Goal: Browse casually

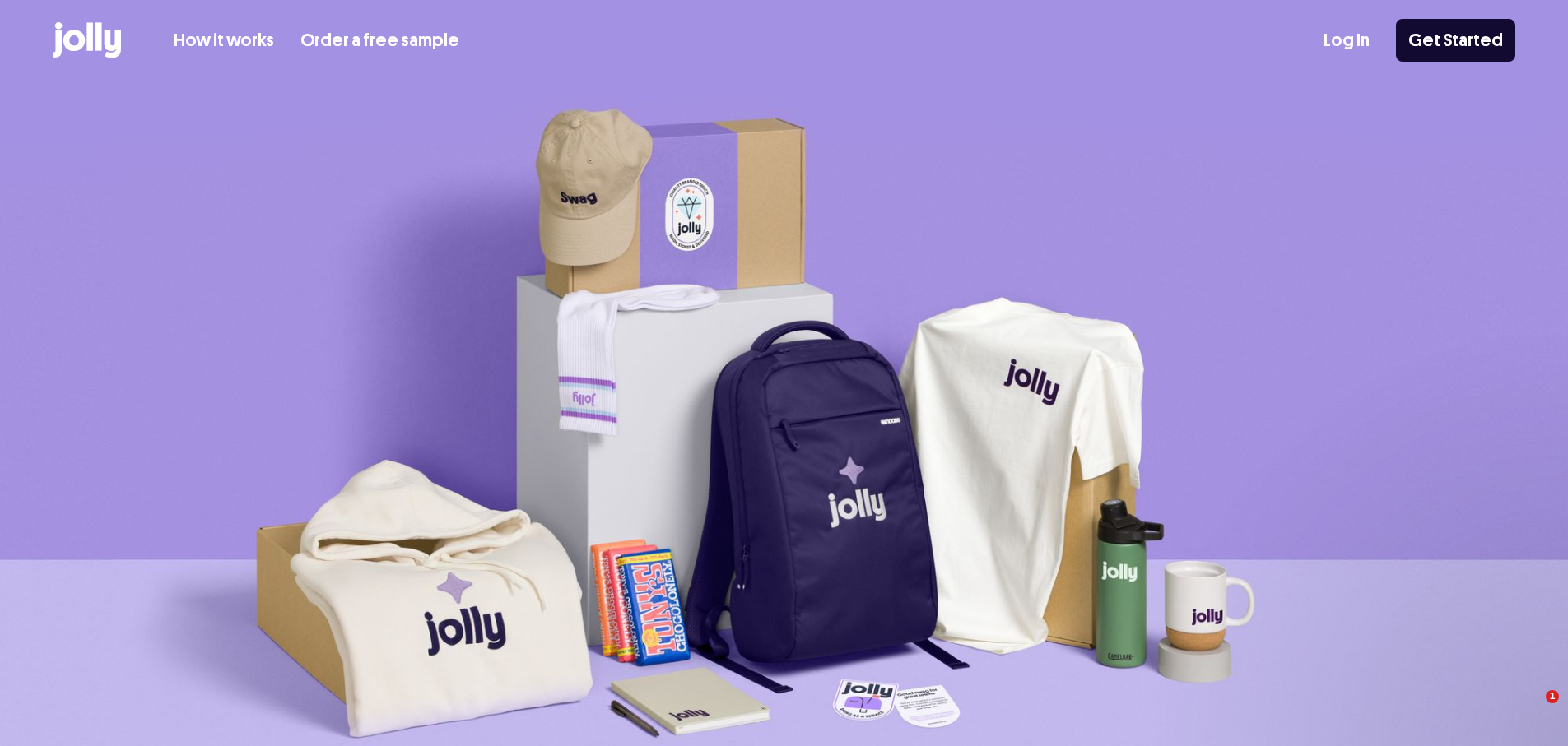
click at [182, 371] on img at bounding box center [784, 453] width 1568 height 742
click at [408, 279] on img at bounding box center [784, 453] width 1568 height 742
click at [410, 326] on img at bounding box center [784, 453] width 1568 height 742
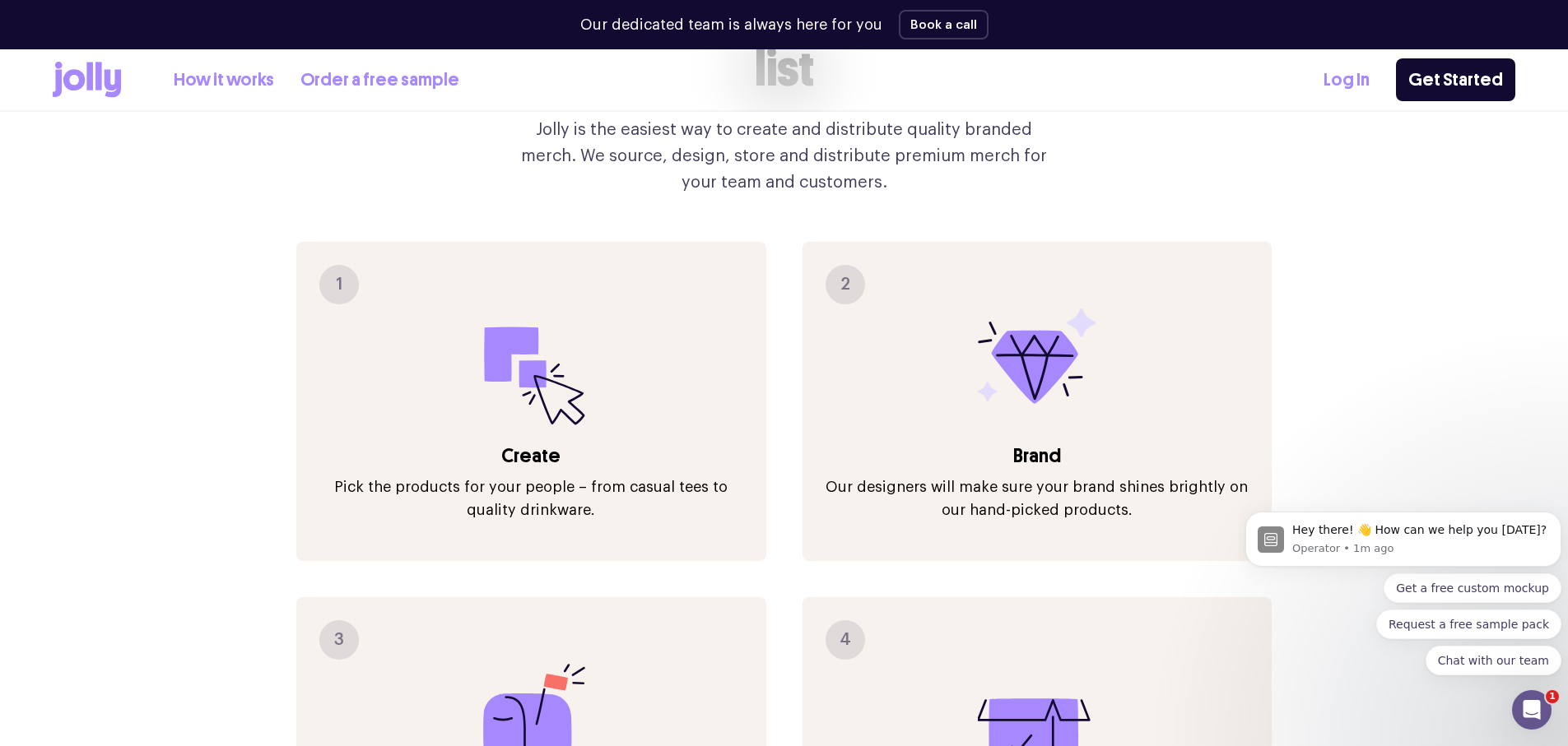
scroll to position [1893, 0]
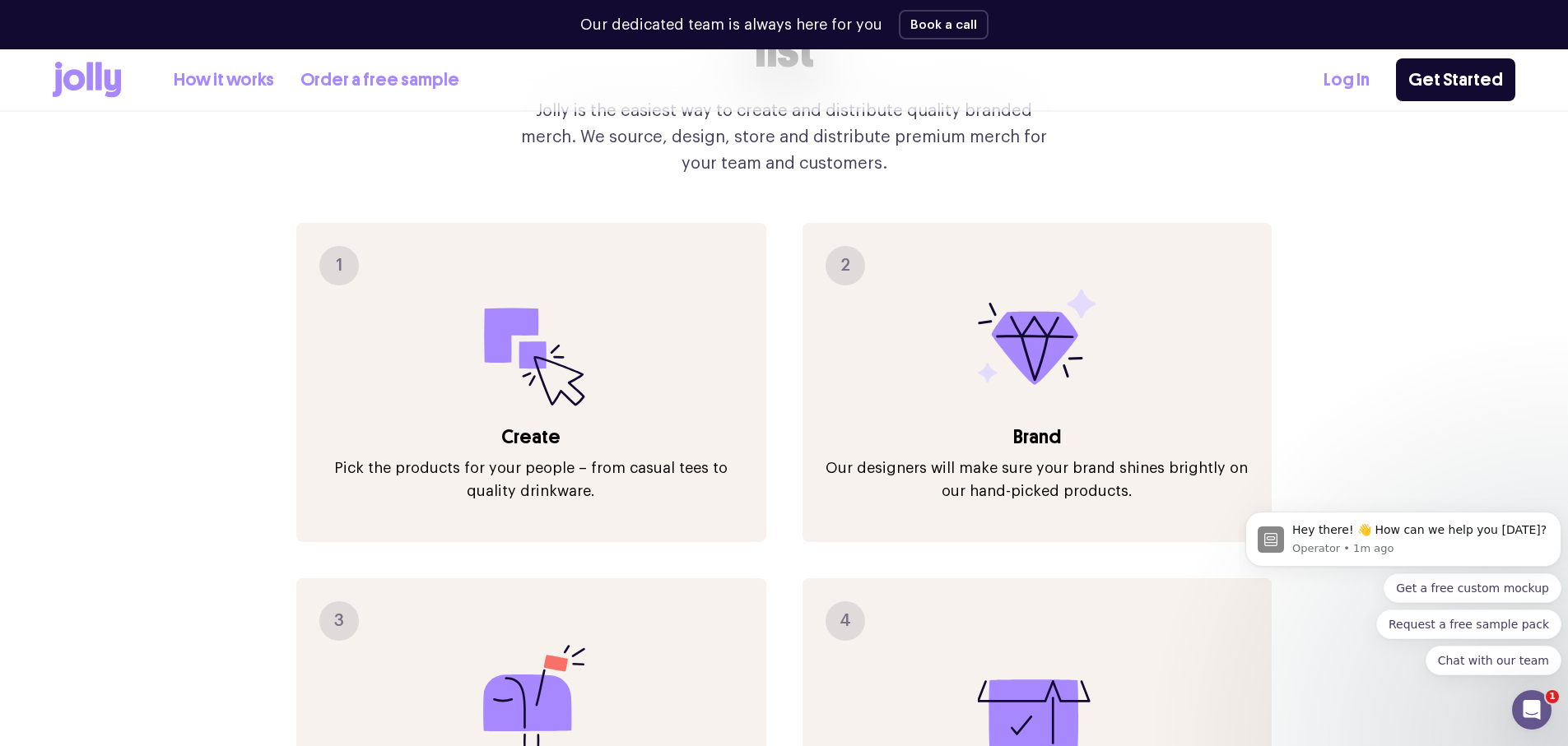
click at [92, 82] on icon at bounding box center [90, 76] width 7 height 28
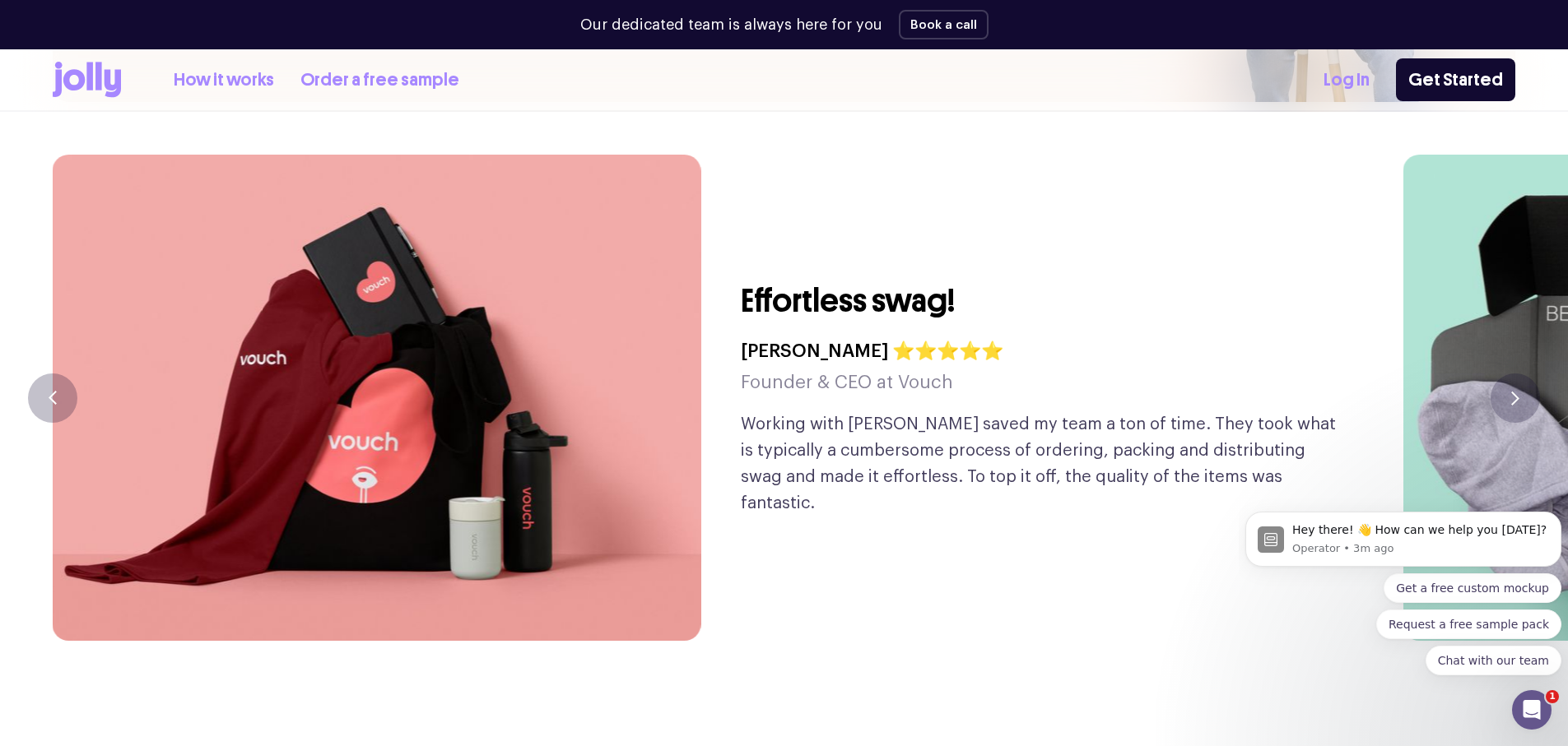
scroll to position [4033, 0]
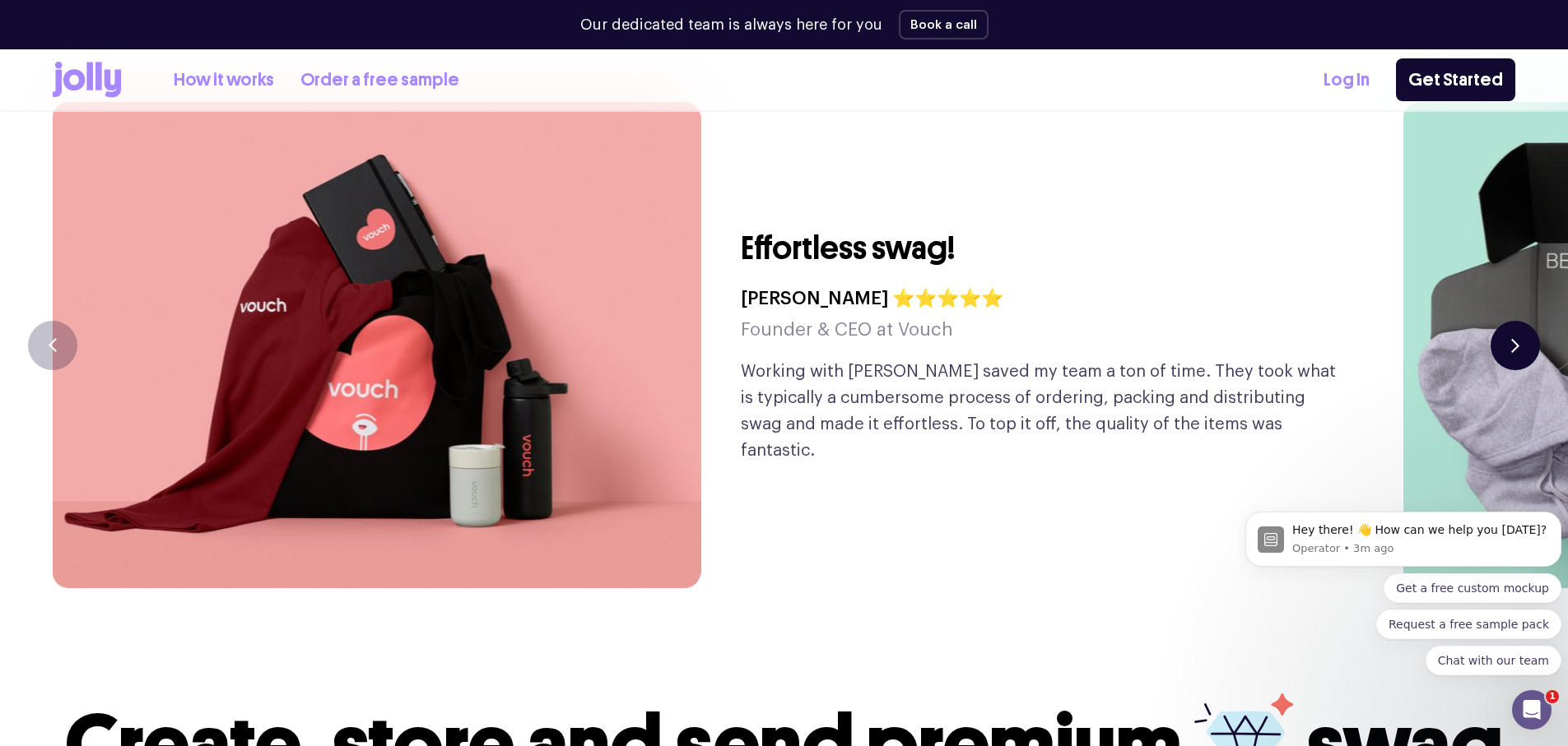
click at [1508, 321] on button "button" at bounding box center [1515, 345] width 49 height 49
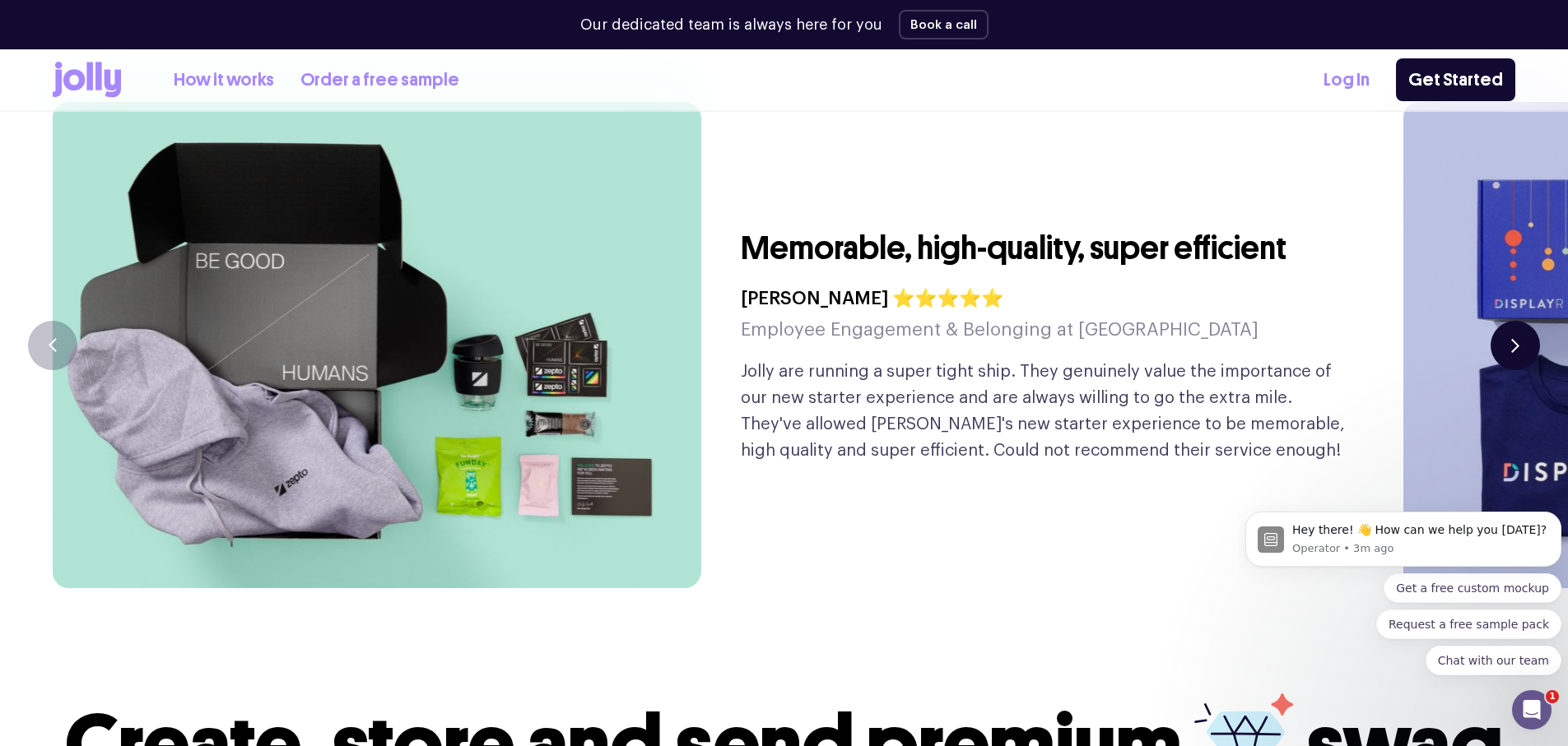
click at [1522, 321] on button "button" at bounding box center [1515, 345] width 49 height 49
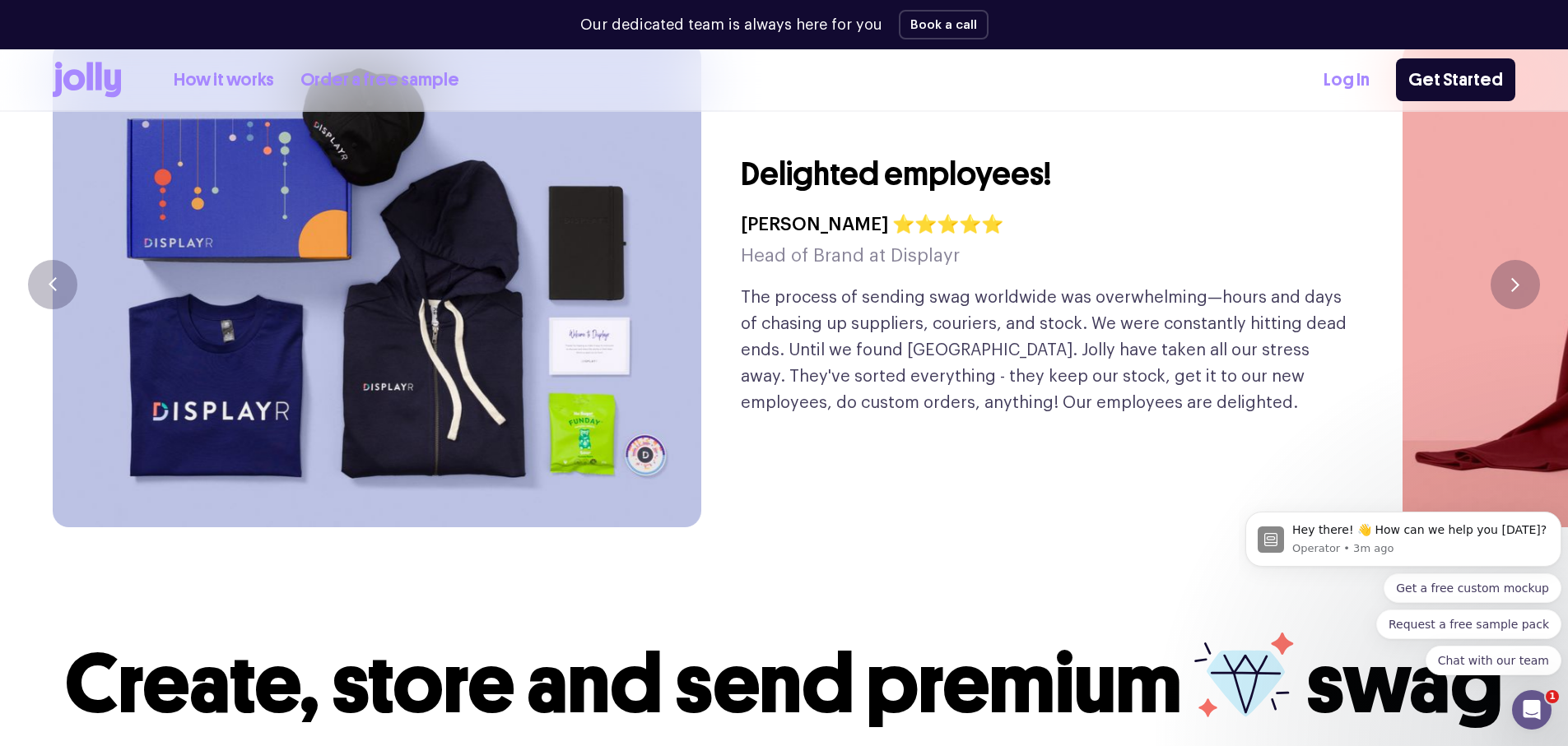
scroll to position [4197, 0]
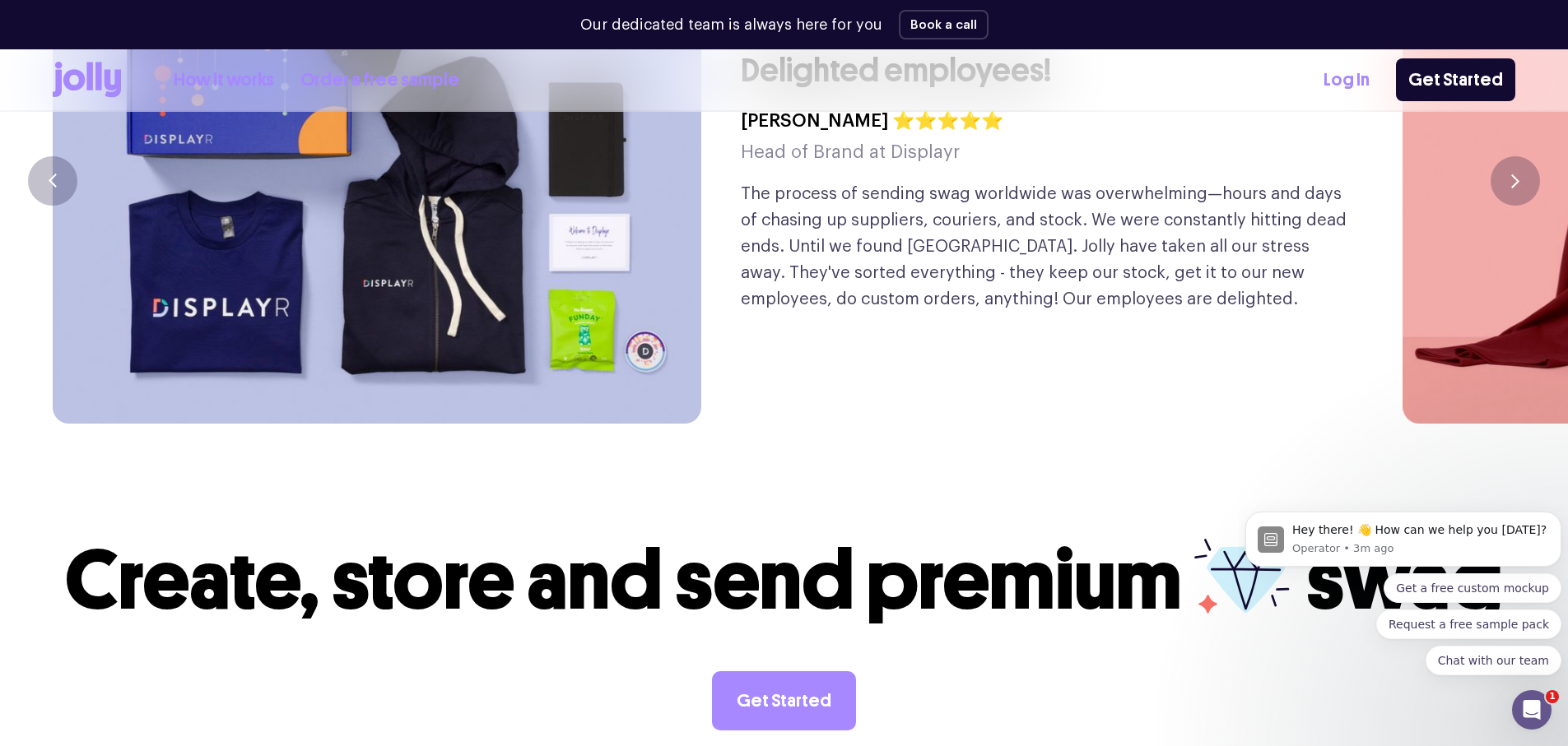
drag, startPoint x: 930, startPoint y: 391, endPoint x: 1128, endPoint y: 398, distance: 198.1
drag, startPoint x: 1128, startPoint y: 398, endPoint x: 952, endPoint y: 402, distance: 176.0
click at [947, 392] on section "Effortless swag! [PERSON_NAME] ⭐⭐⭐⭐⭐ Founder & CEO at Vouch Working with [PERSO…" at bounding box center [784, 180] width 1568 height 591
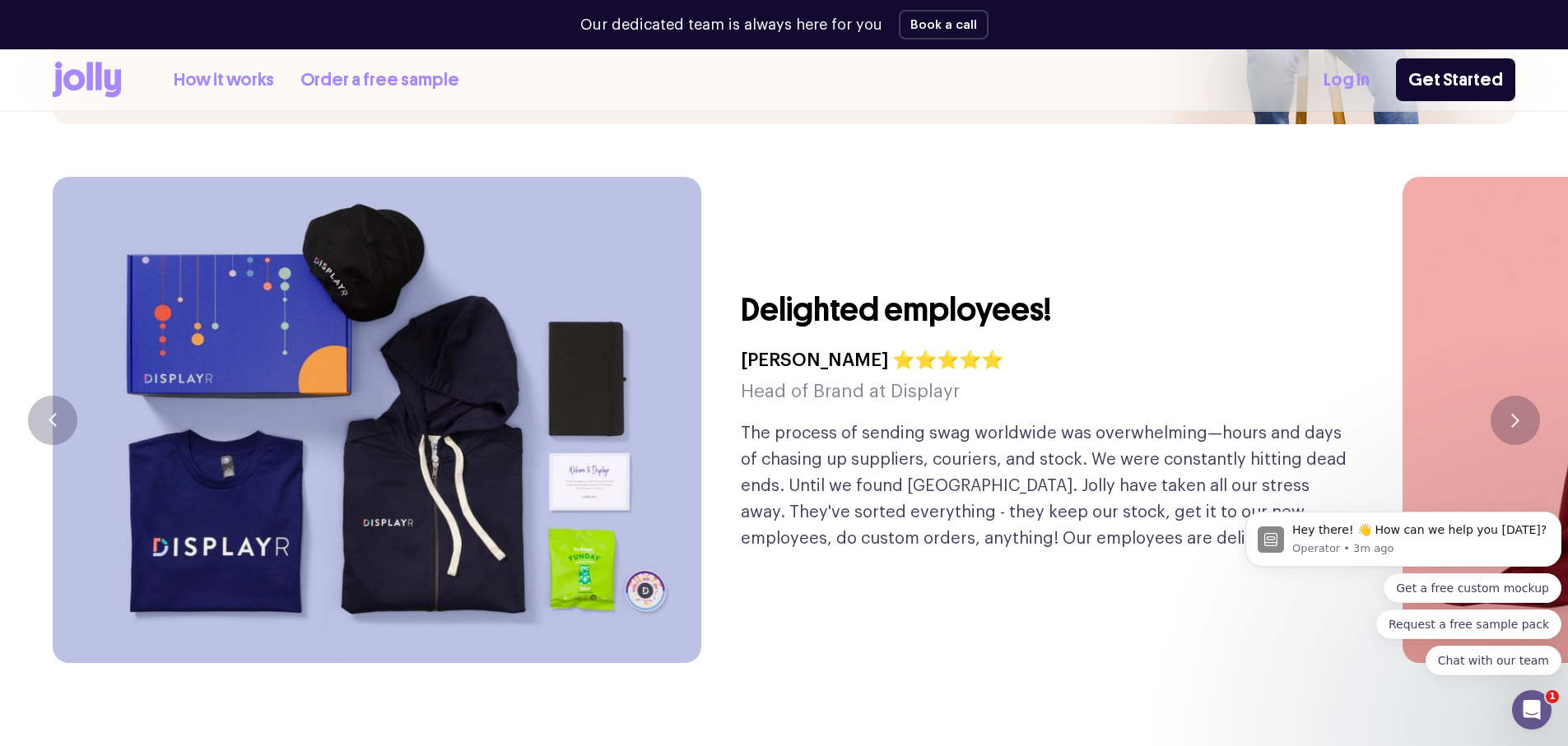
scroll to position [3950, 0]
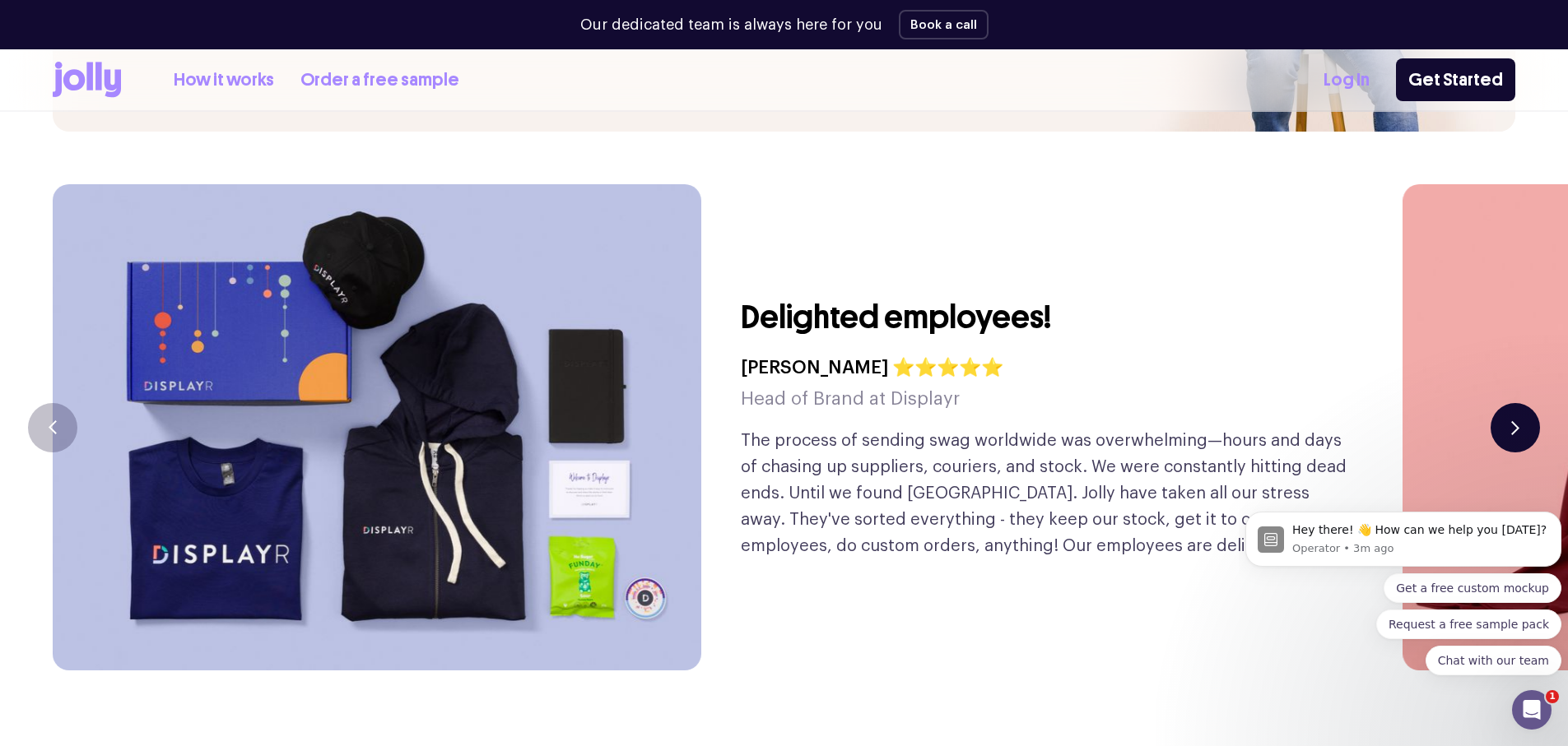
click at [1521, 403] on button "button" at bounding box center [1515, 427] width 49 height 49
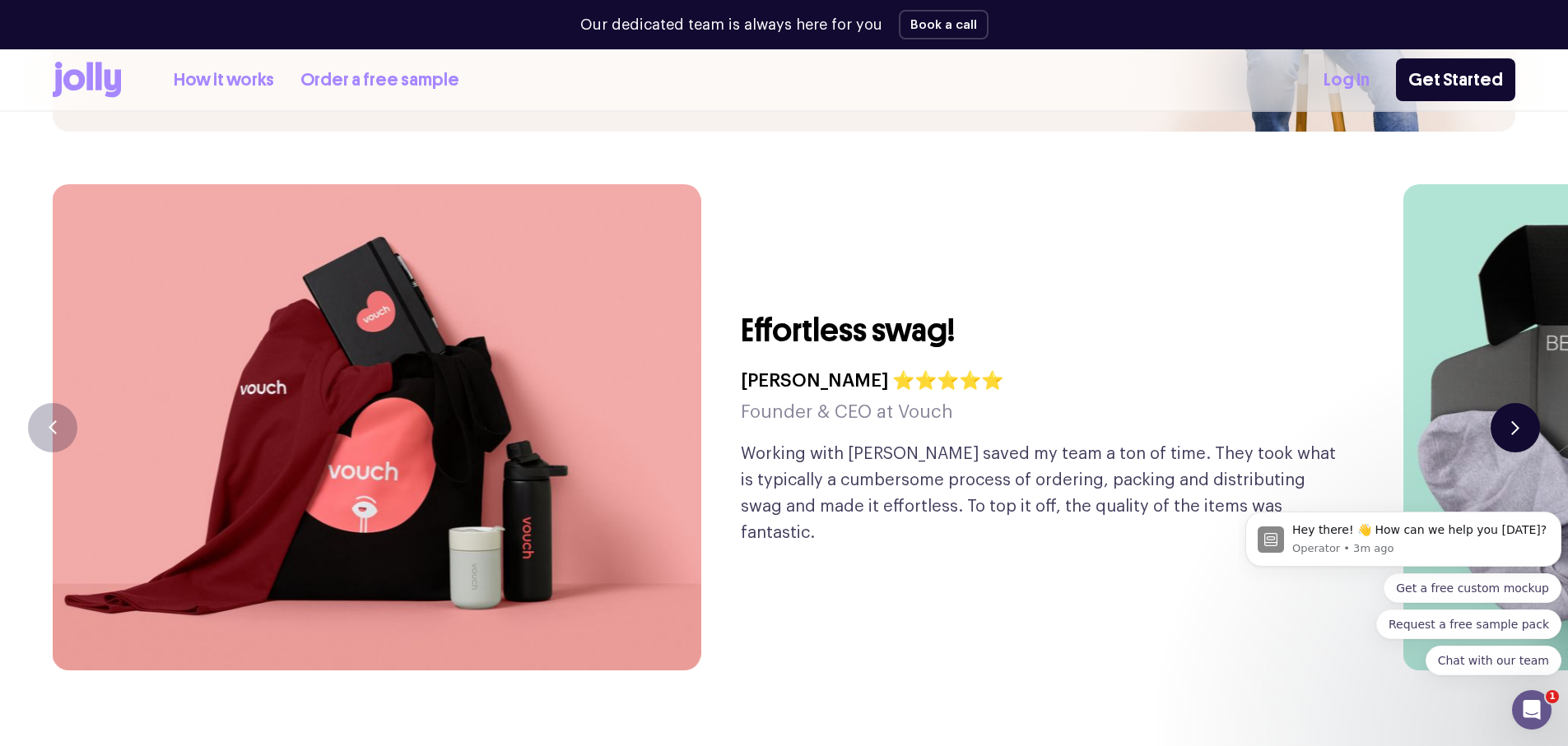
click at [1516, 403] on button "button" at bounding box center [1515, 427] width 49 height 49
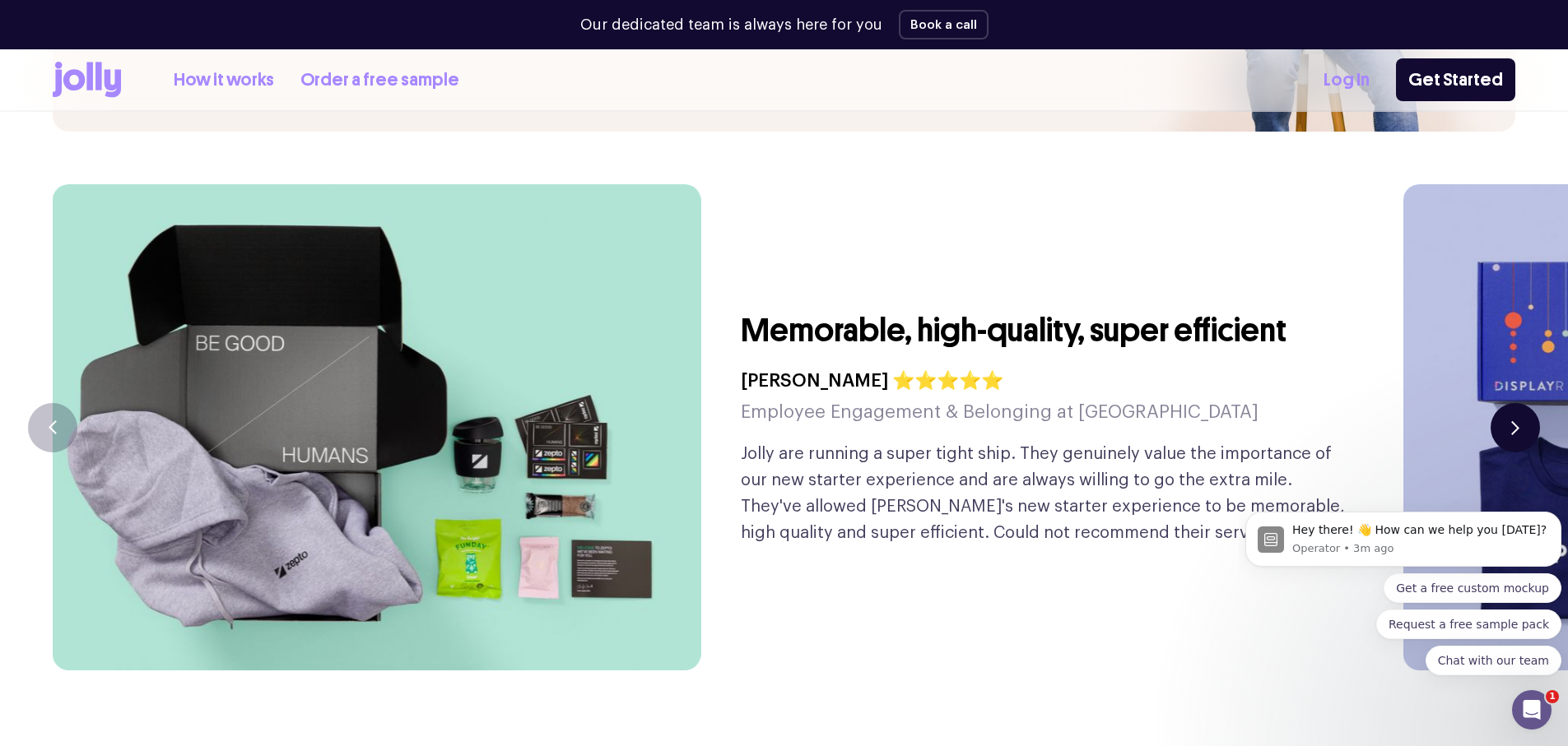
click at [1511, 403] on button "button" at bounding box center [1515, 427] width 49 height 49
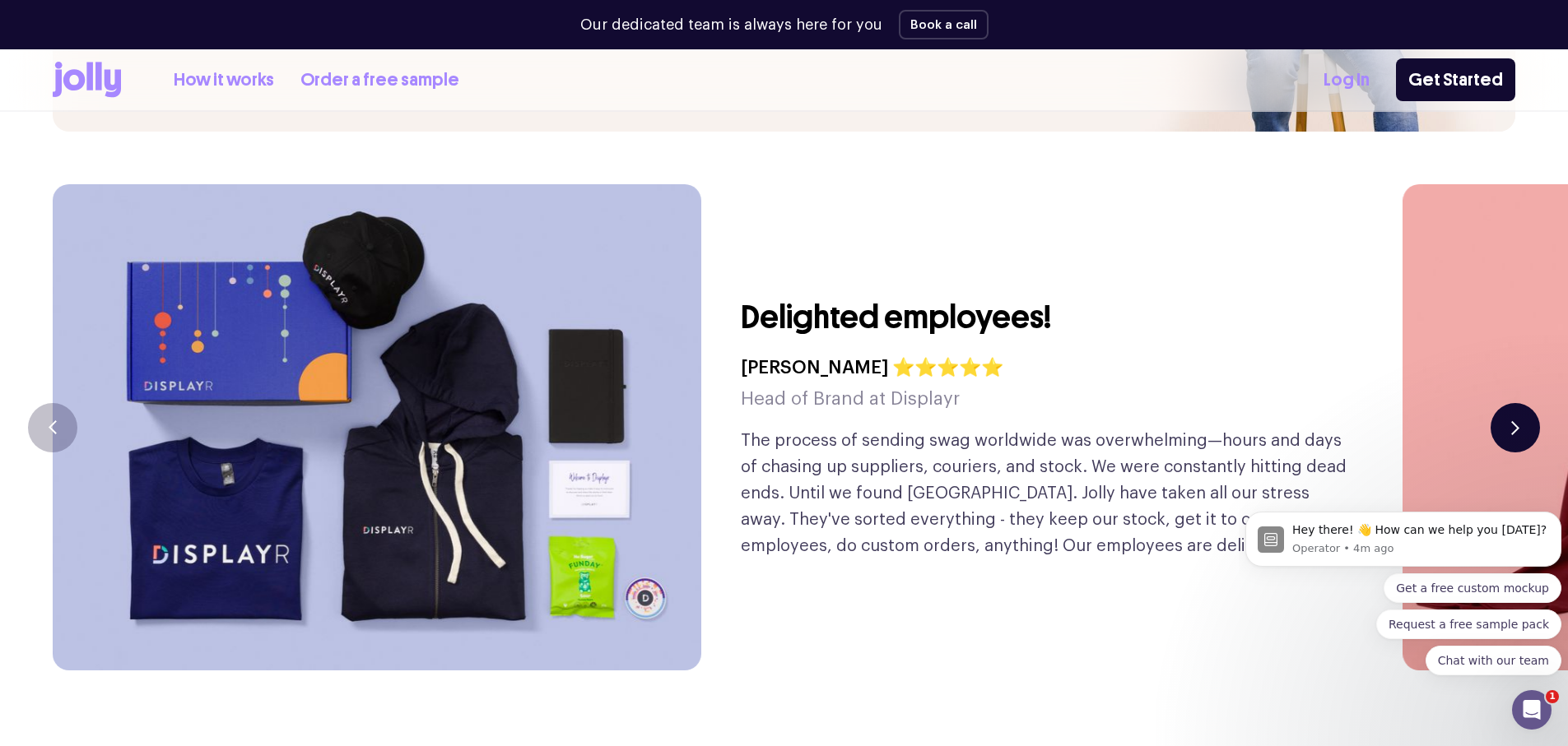
click at [1506, 403] on button "button" at bounding box center [1515, 427] width 49 height 49
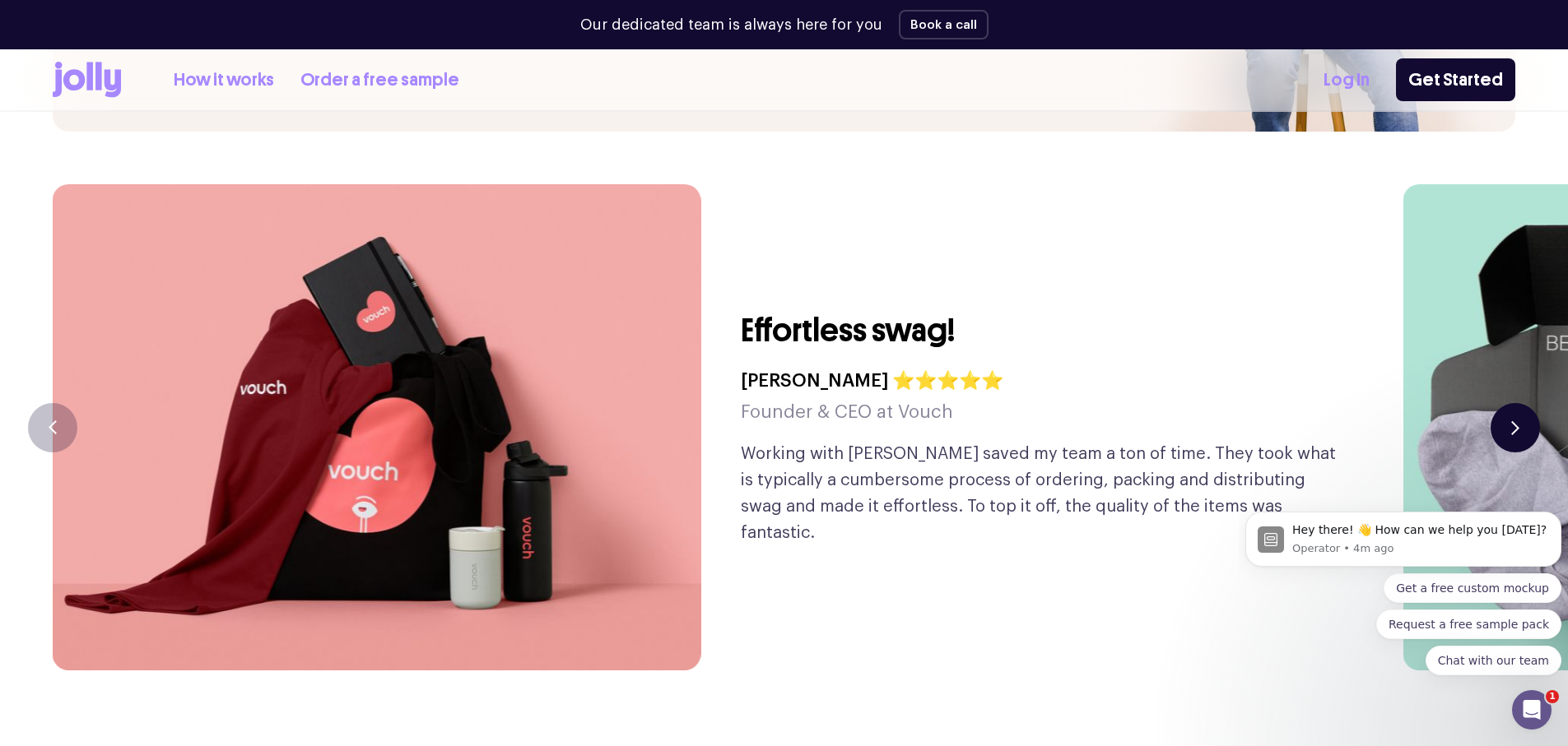
click at [1506, 403] on button "button" at bounding box center [1515, 427] width 49 height 49
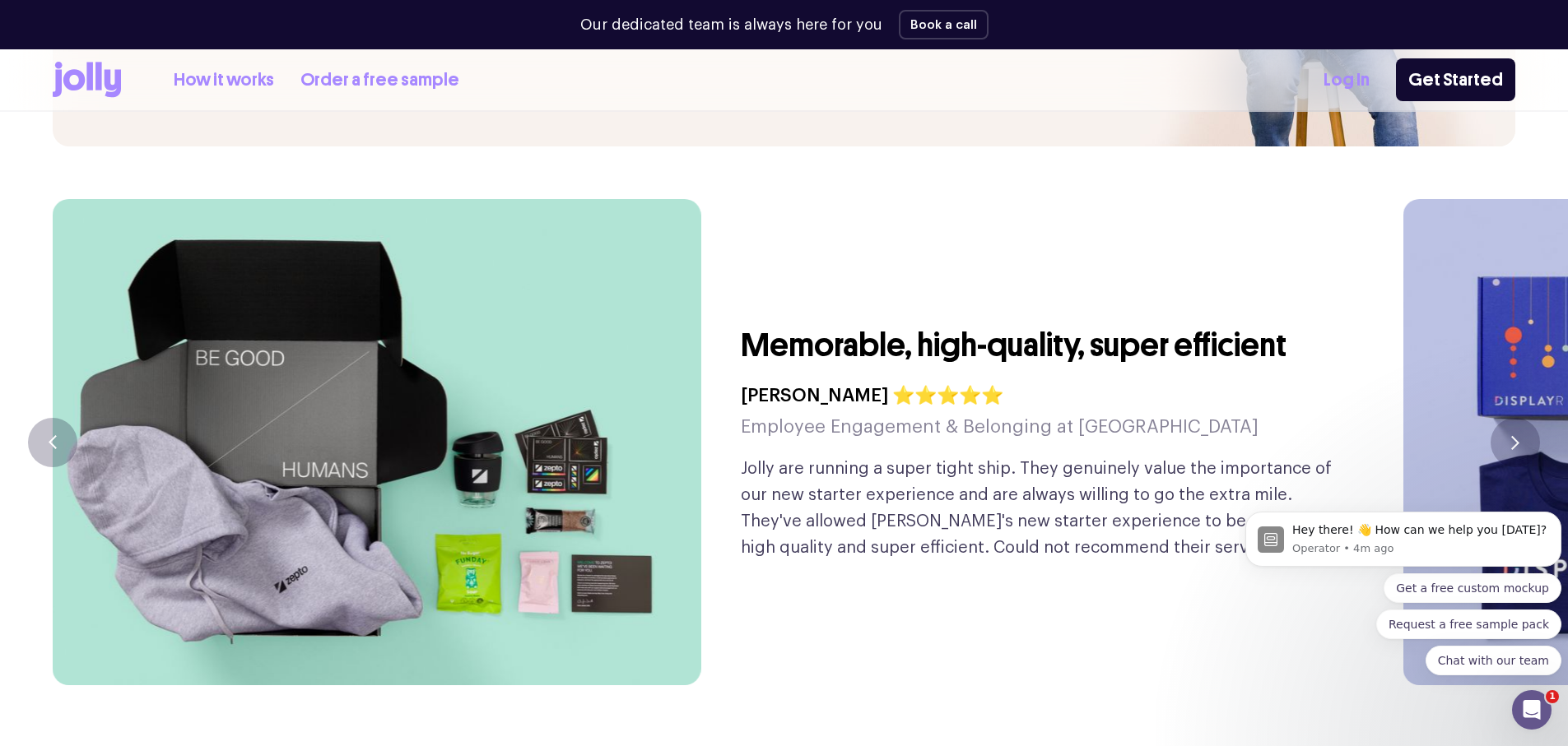
scroll to position [3935, 0]
click at [1521, 419] on button "button" at bounding box center [1515, 443] width 49 height 49
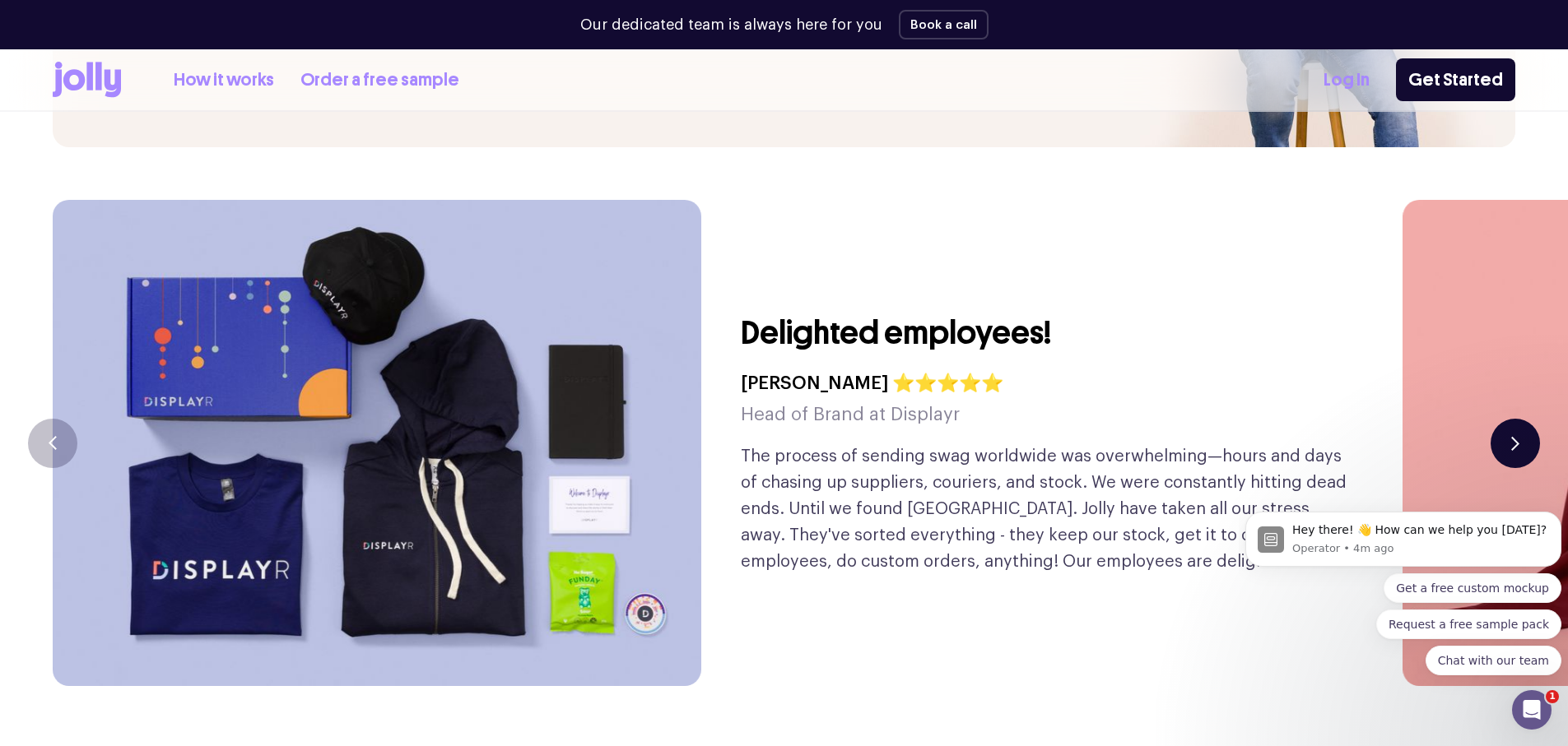
click at [1521, 419] on button "button" at bounding box center [1515, 443] width 49 height 49
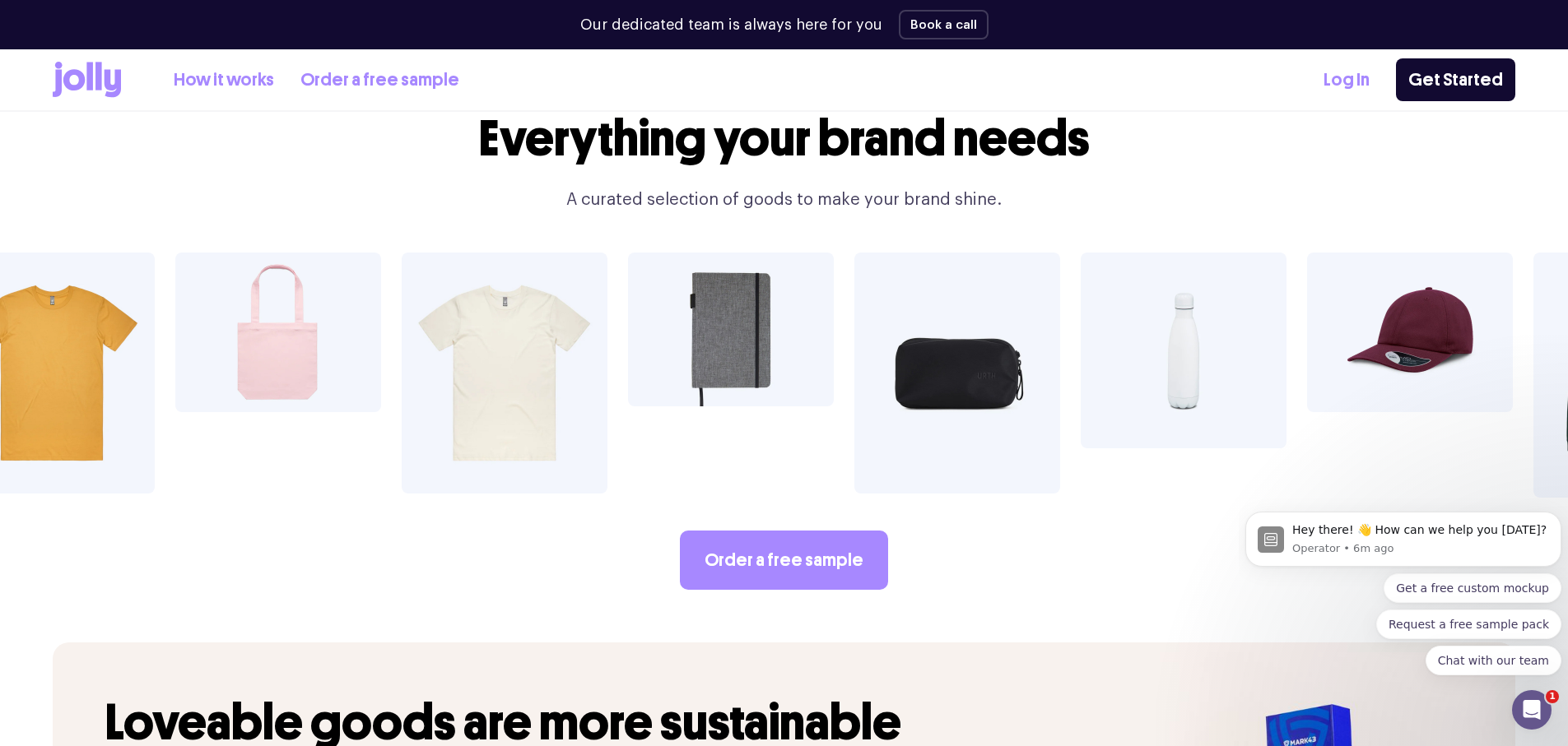
scroll to position [2864, 0]
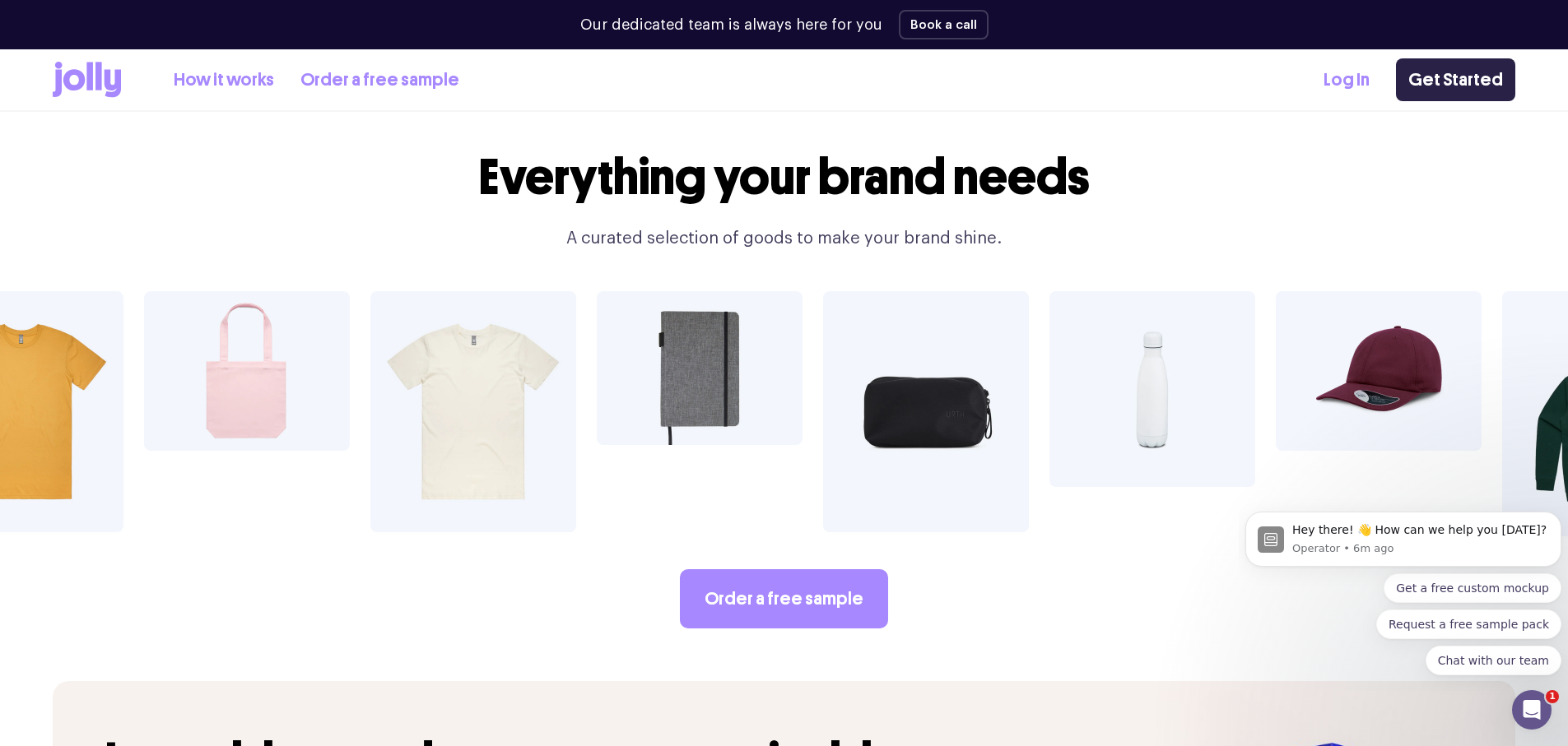
click at [1463, 81] on link "Get Started" at bounding box center [1455, 79] width 119 height 42
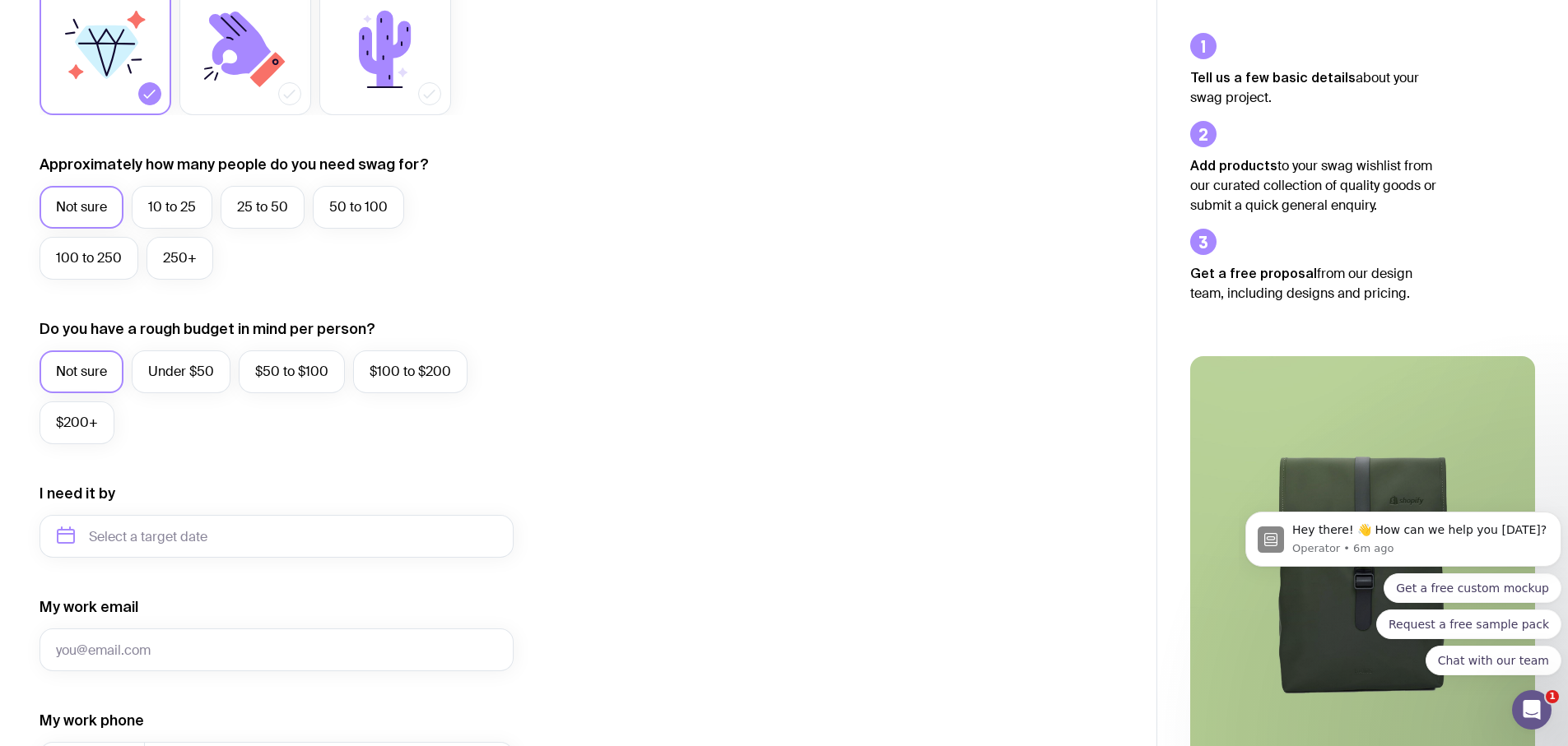
drag, startPoint x: 1379, startPoint y: 492, endPoint x: 1348, endPoint y: 449, distance: 53.0
click at [1348, 449] on img at bounding box center [1363, 563] width 345 height 414
click at [1378, 318] on div "The highest-quality merch with the smoothest ordering experience. Bertie O. fro…" at bounding box center [1363, 614] width 411 height 621
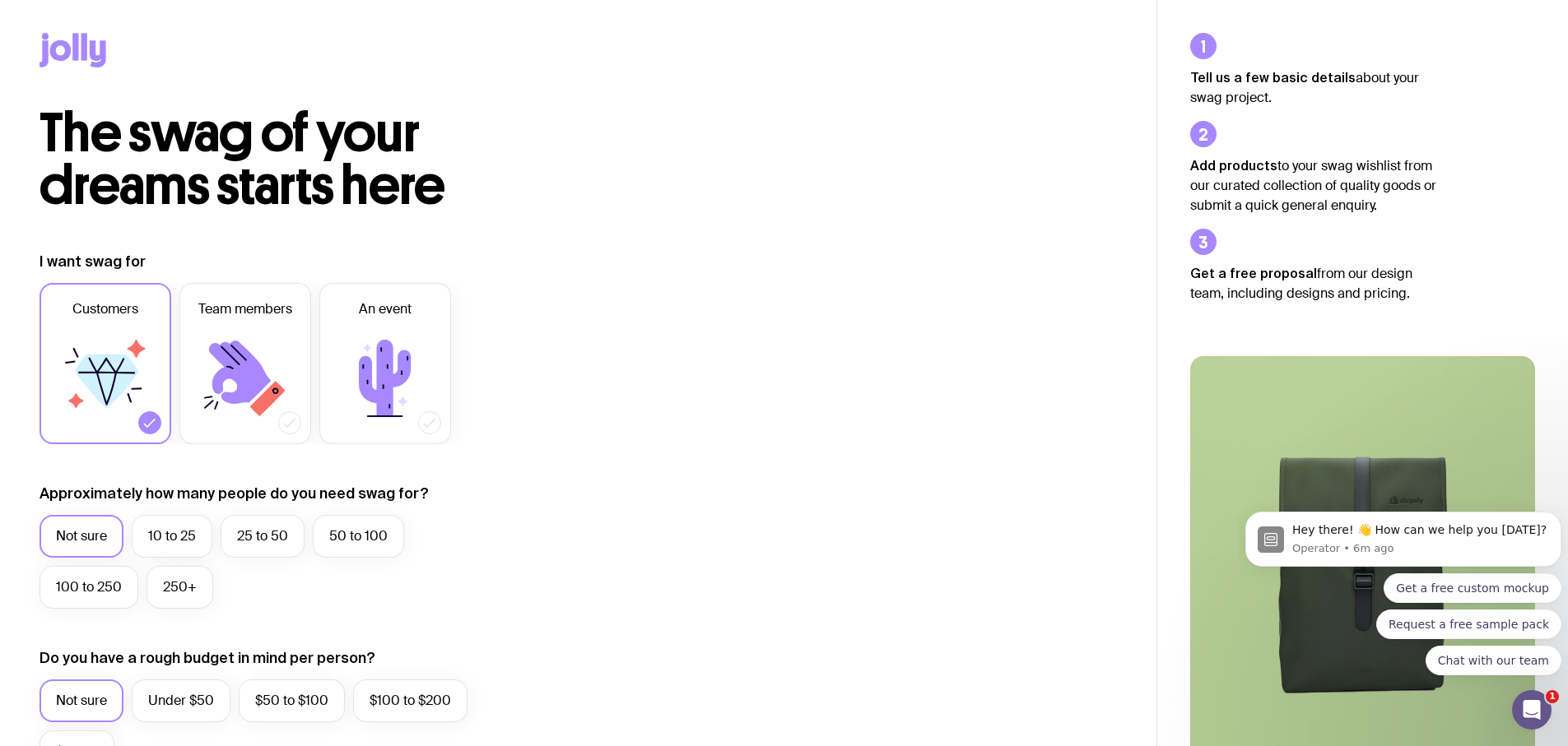
click at [62, 29] on div at bounding box center [577, 53] width 1077 height 107
click at [67, 42] on icon at bounding box center [61, 50] width 22 height 21
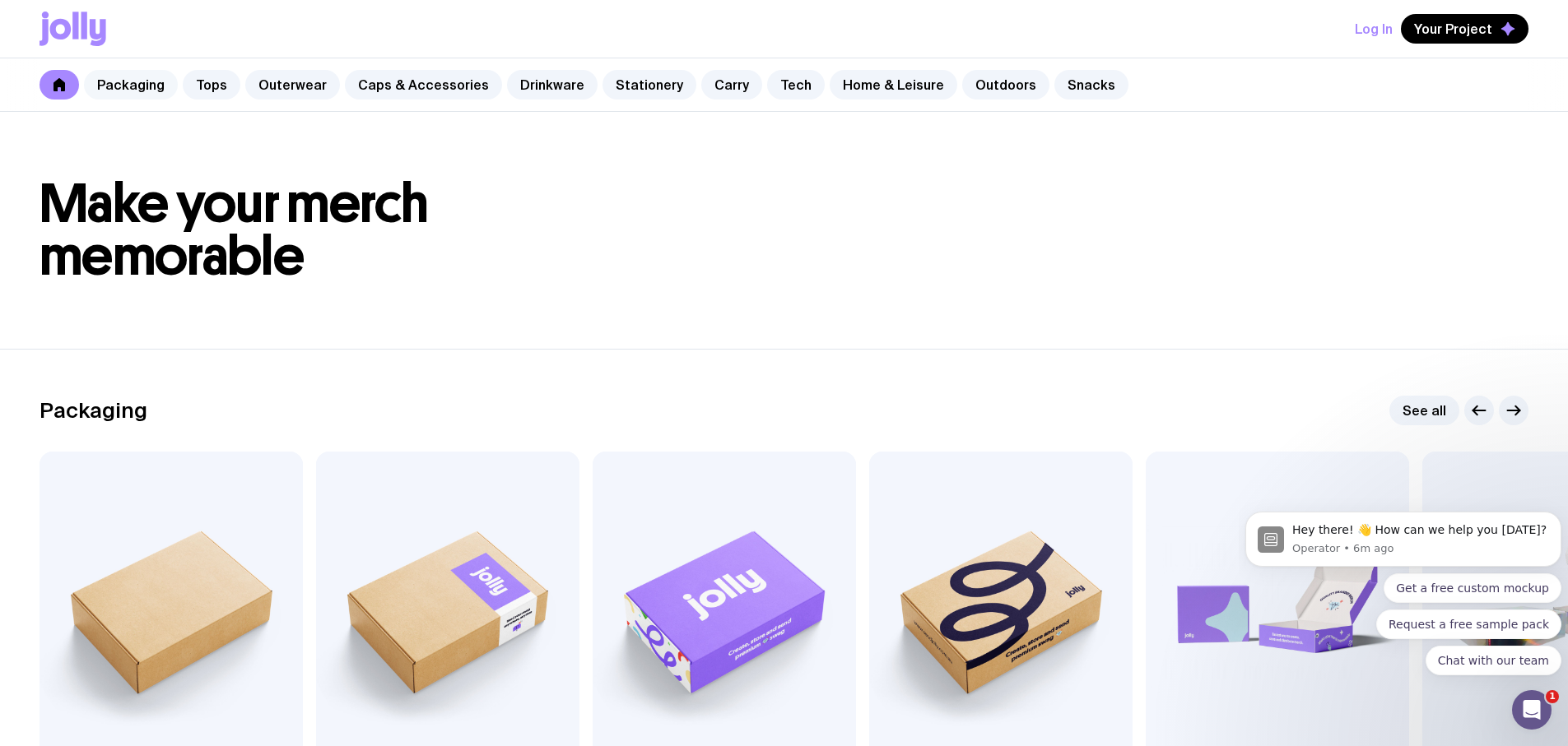
click at [113, 79] on link "Packaging" at bounding box center [131, 85] width 94 height 30
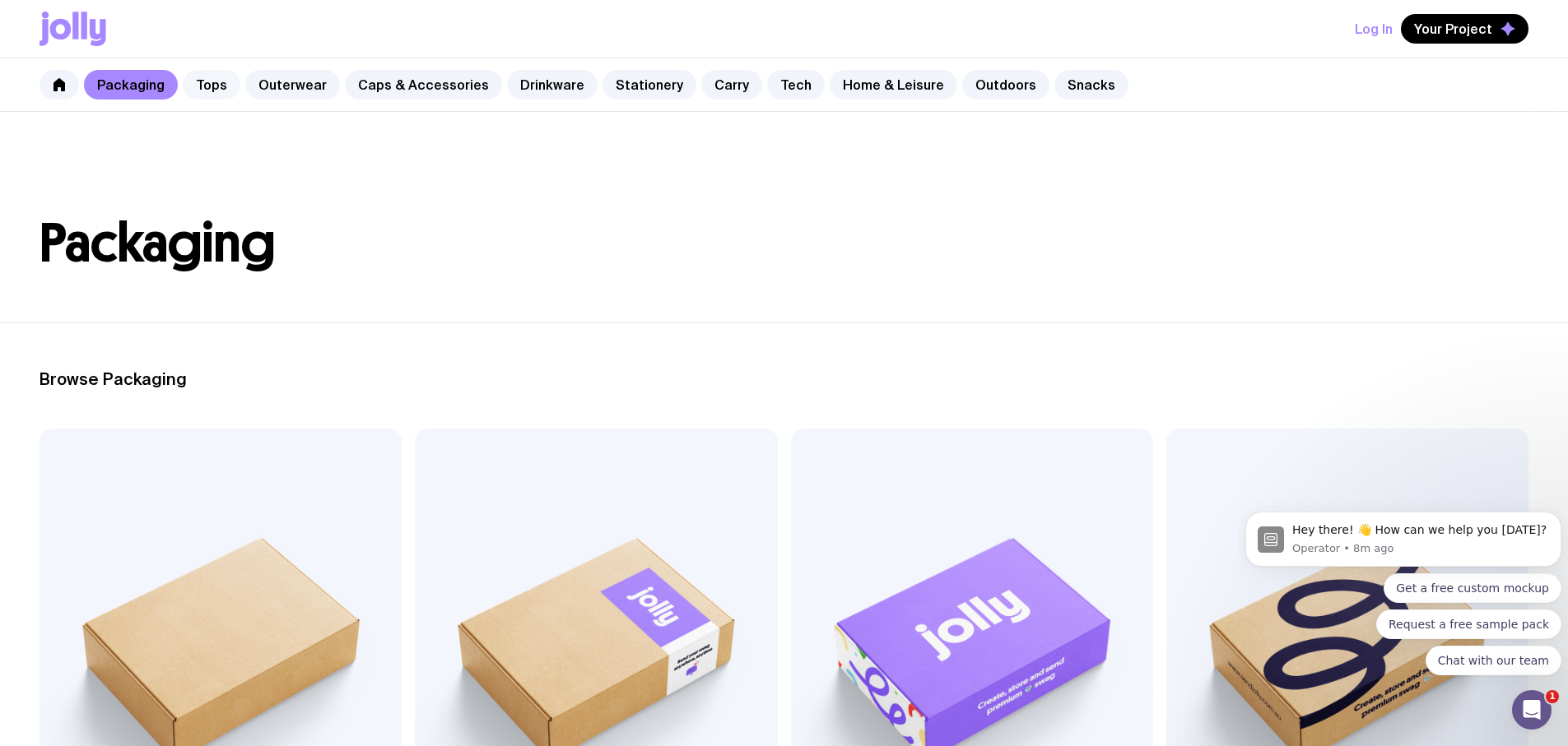
click at [212, 78] on link "Tops" at bounding box center [211, 85] width 57 height 30
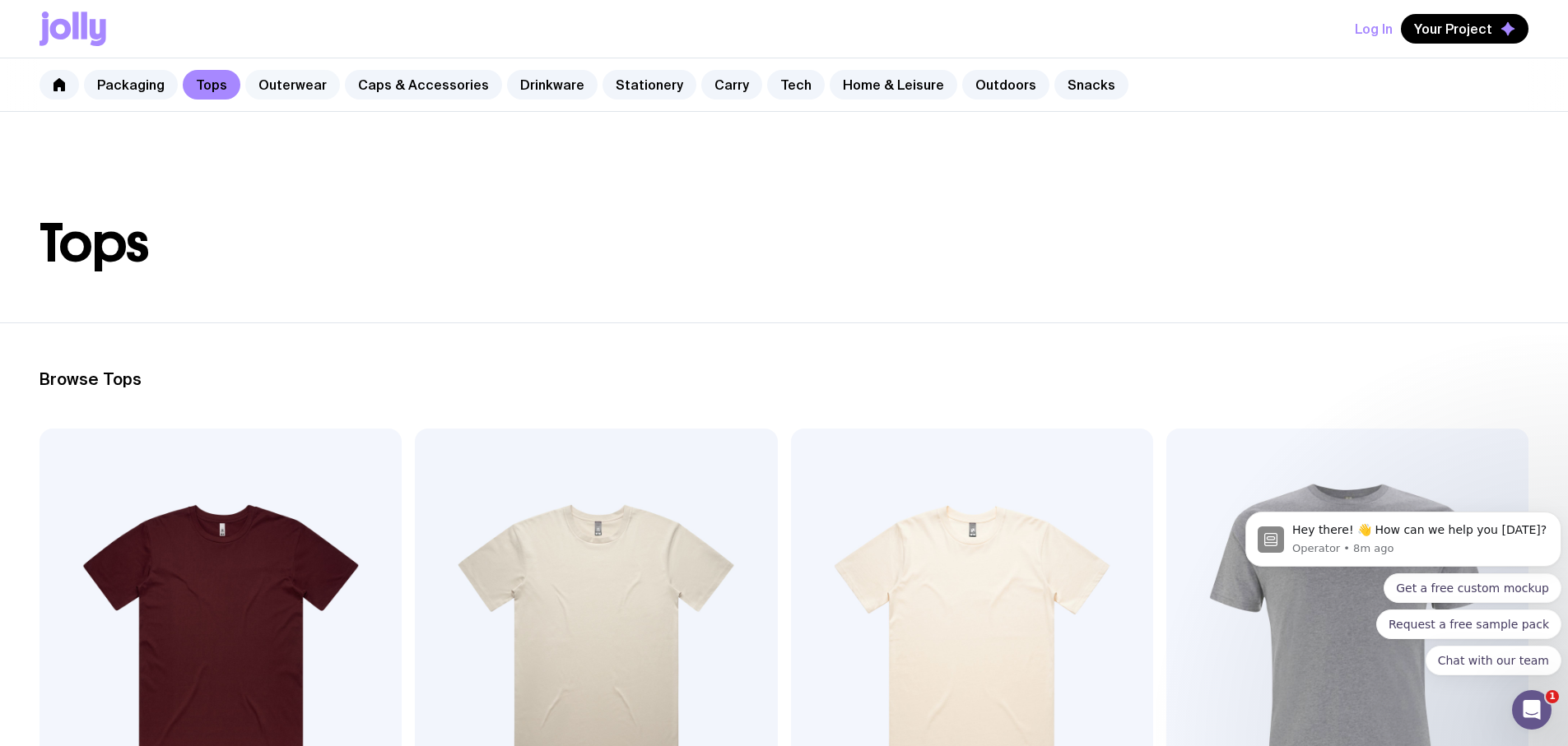
click at [284, 82] on link "Outerwear" at bounding box center [293, 85] width 95 height 30
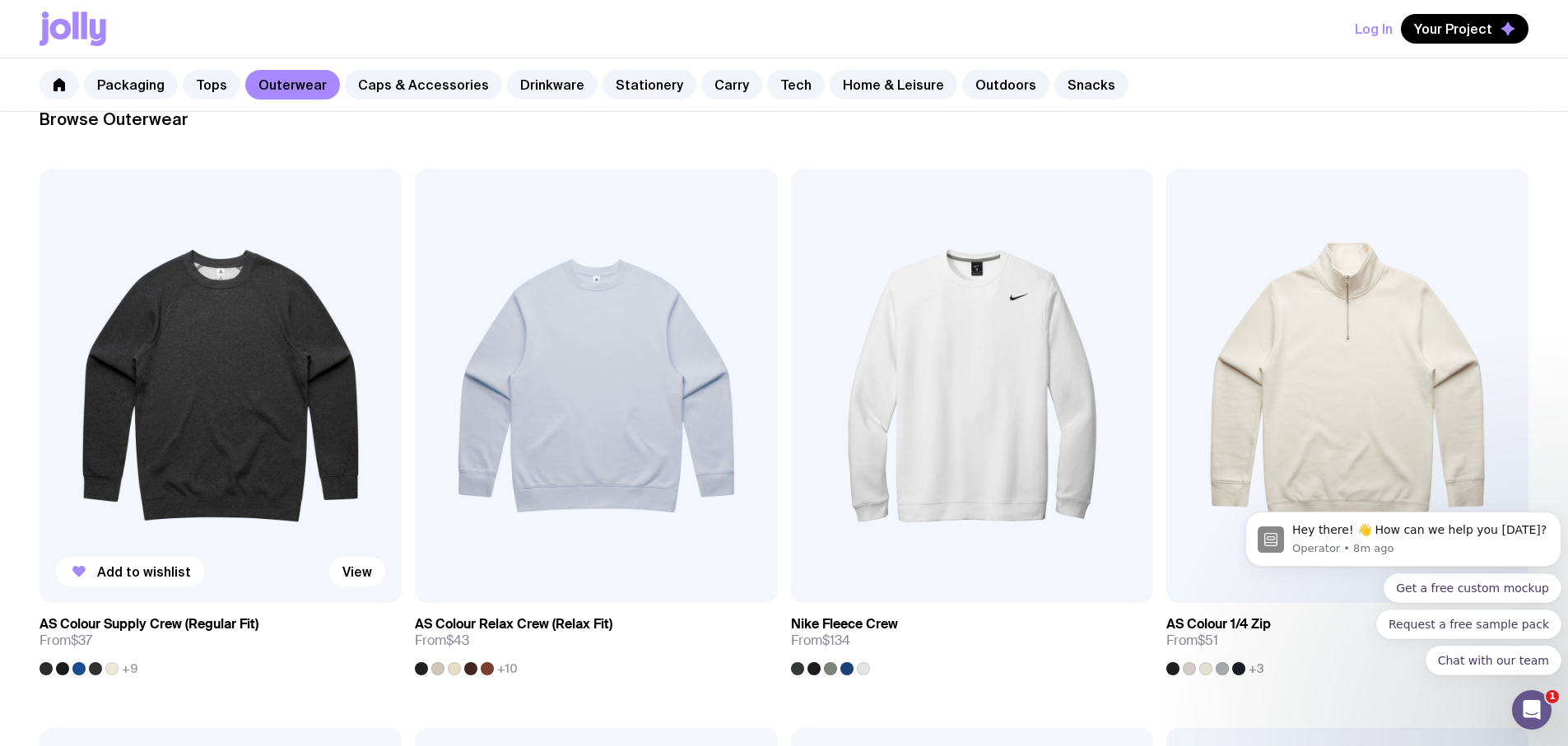
scroll to position [231, 0]
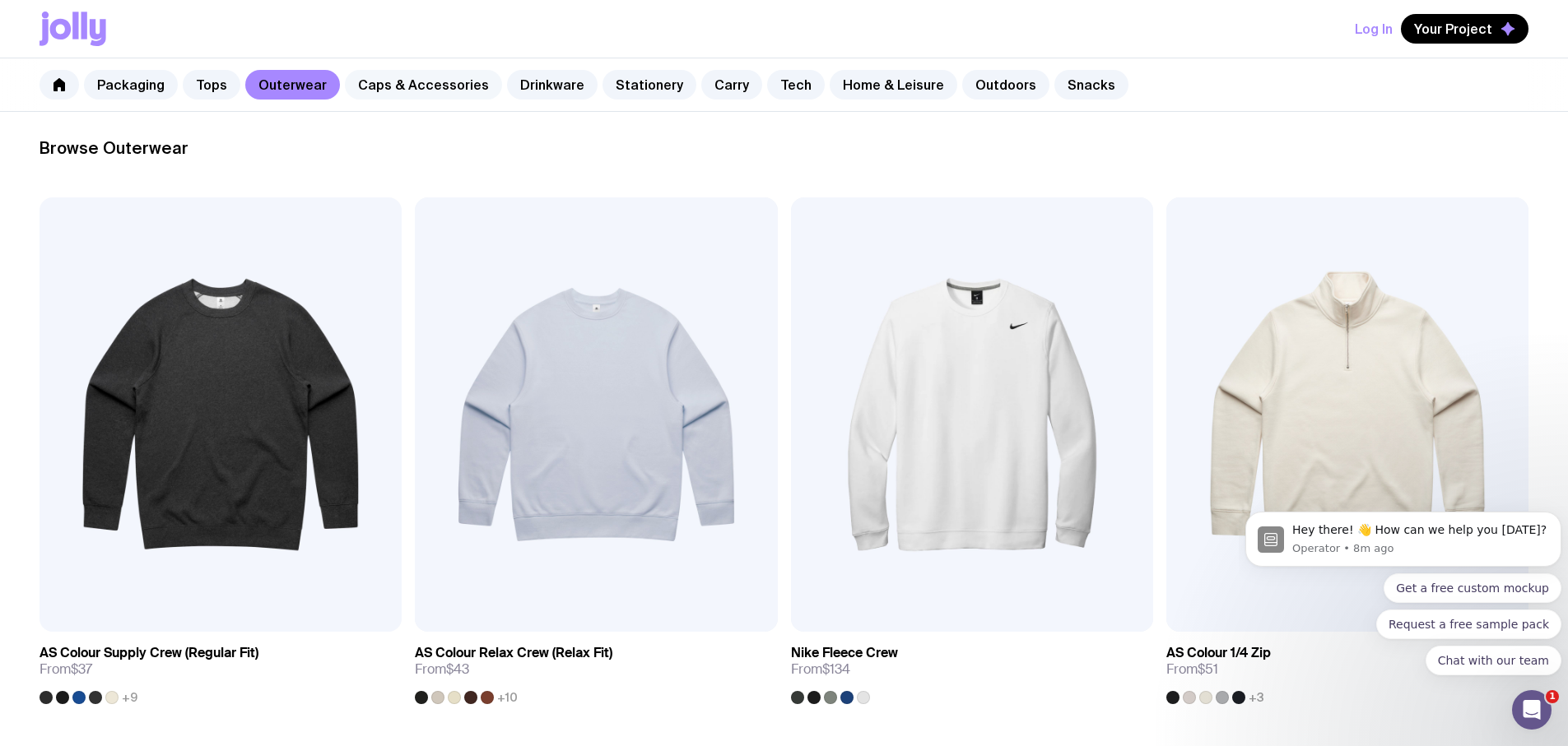
click at [445, 88] on link "Caps & Accessories" at bounding box center [423, 85] width 157 height 30
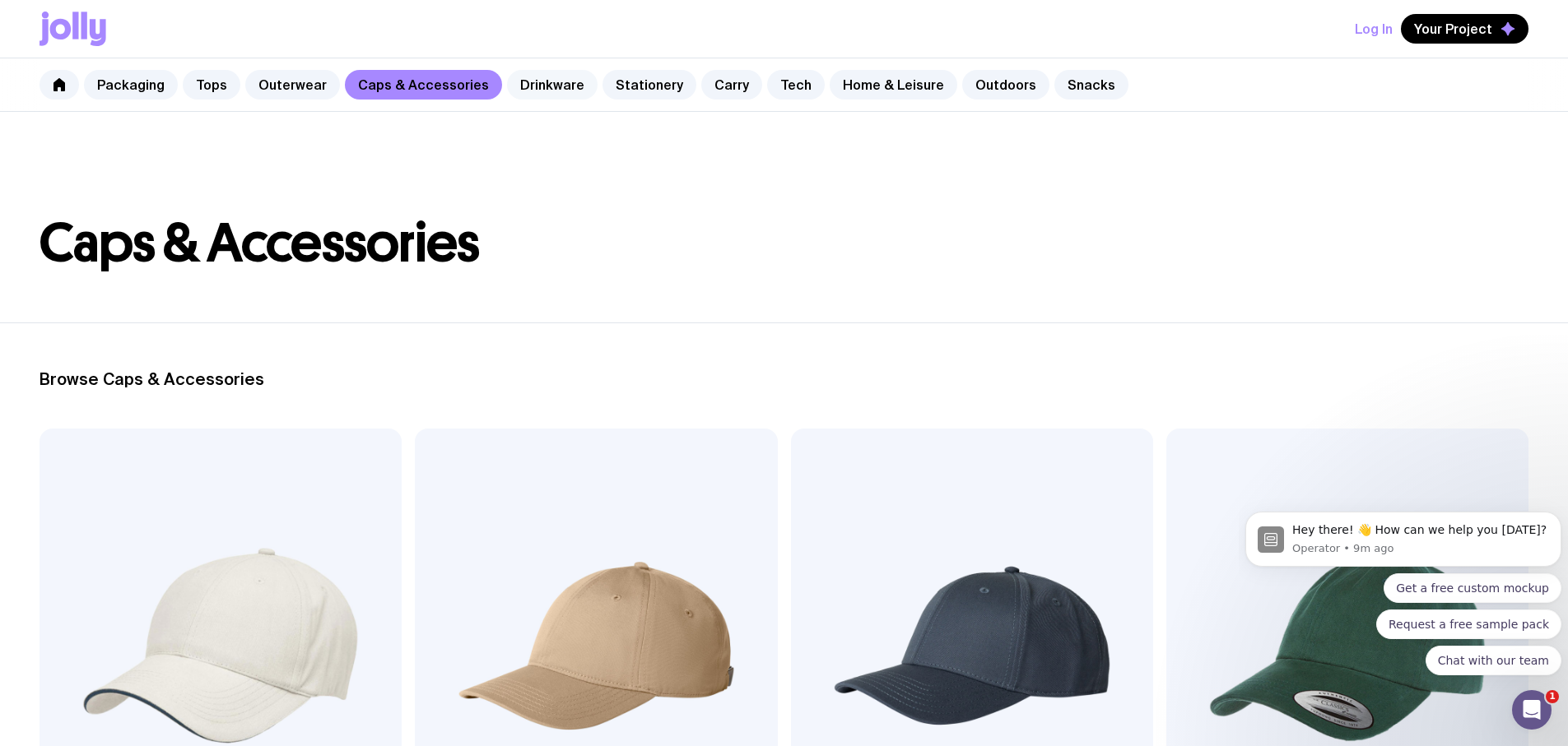
click at [534, 78] on link "Drinkware" at bounding box center [552, 85] width 91 height 30
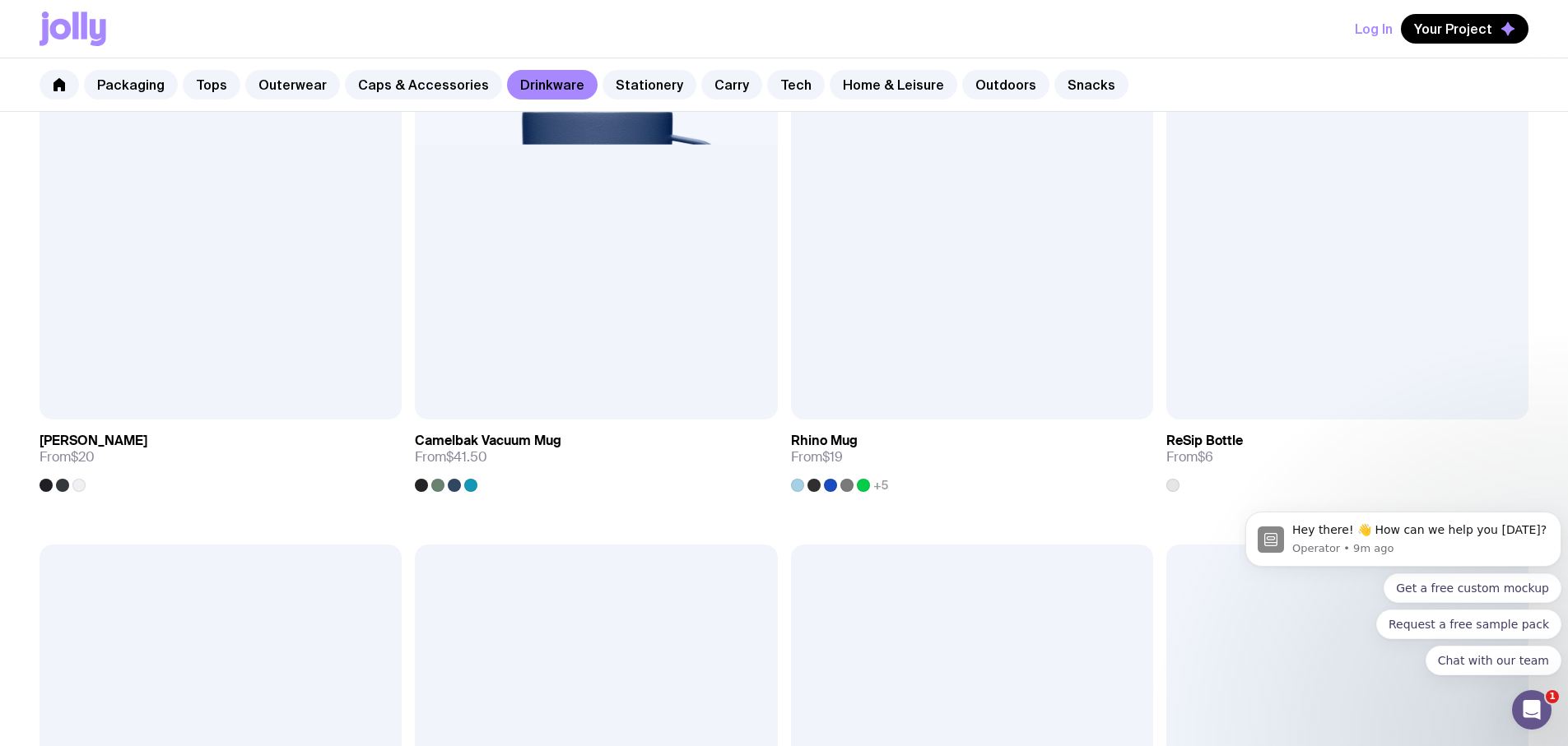
scroll to position [1564, 0]
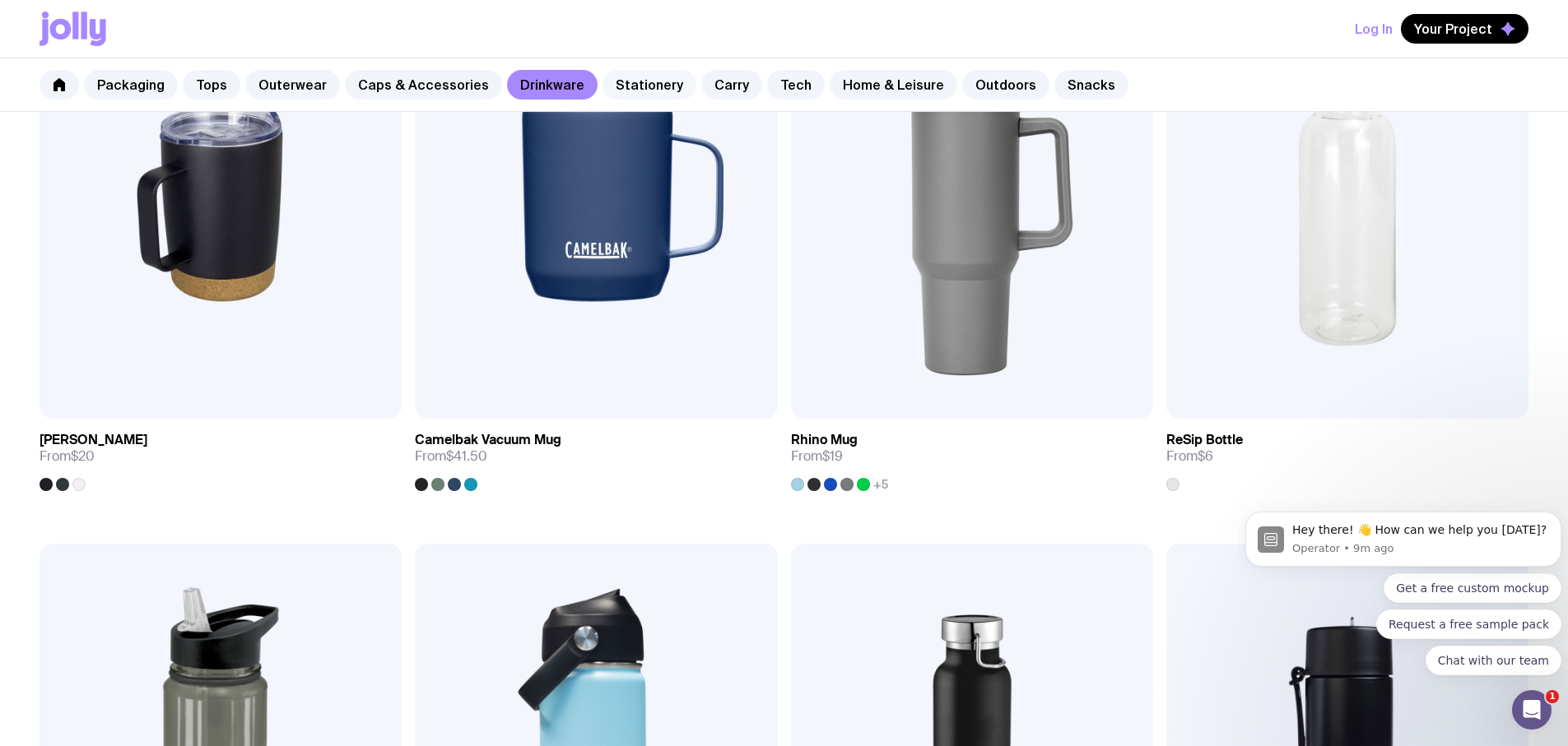
click at [622, 91] on link "Stationery" at bounding box center [649, 85] width 94 height 30
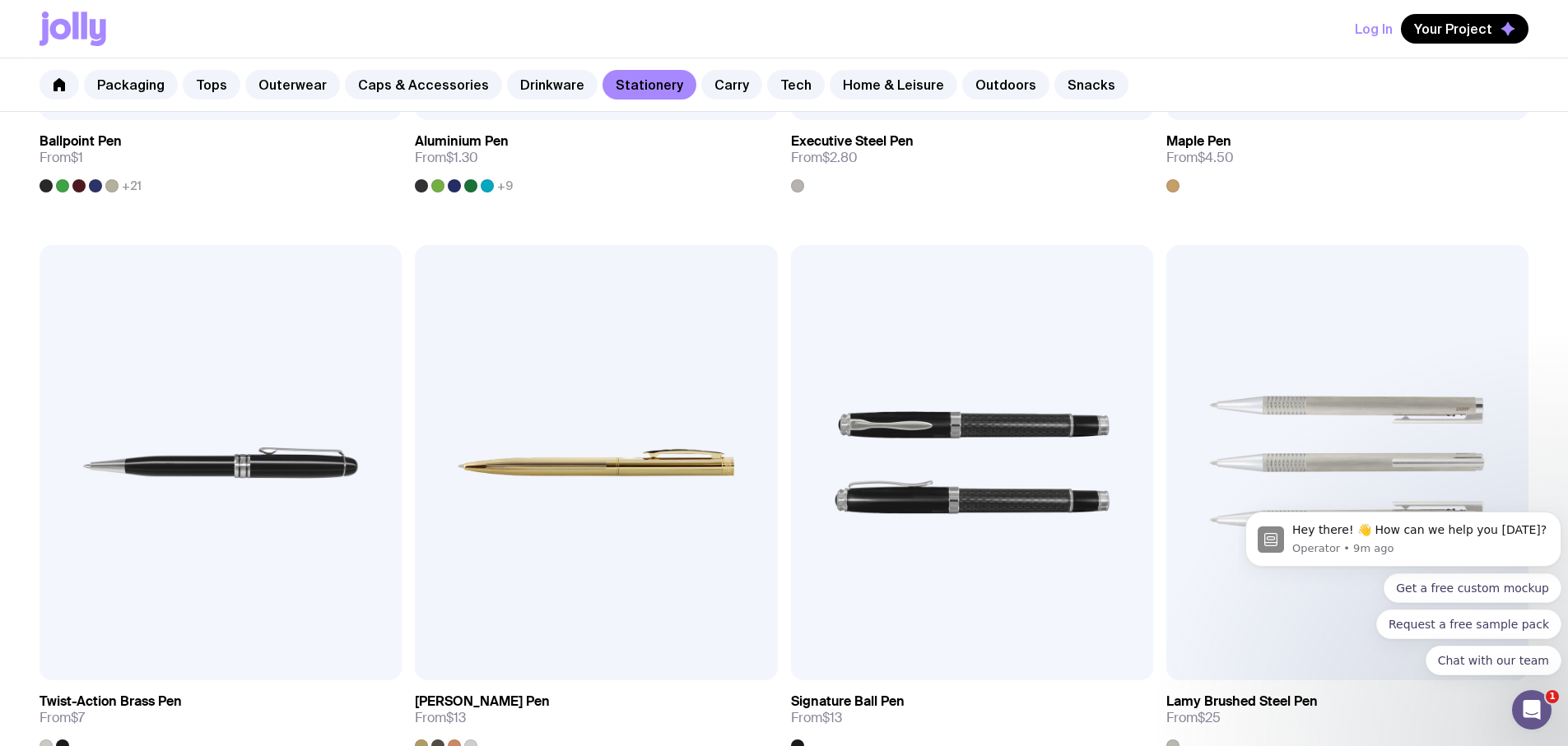
scroll to position [494, 0]
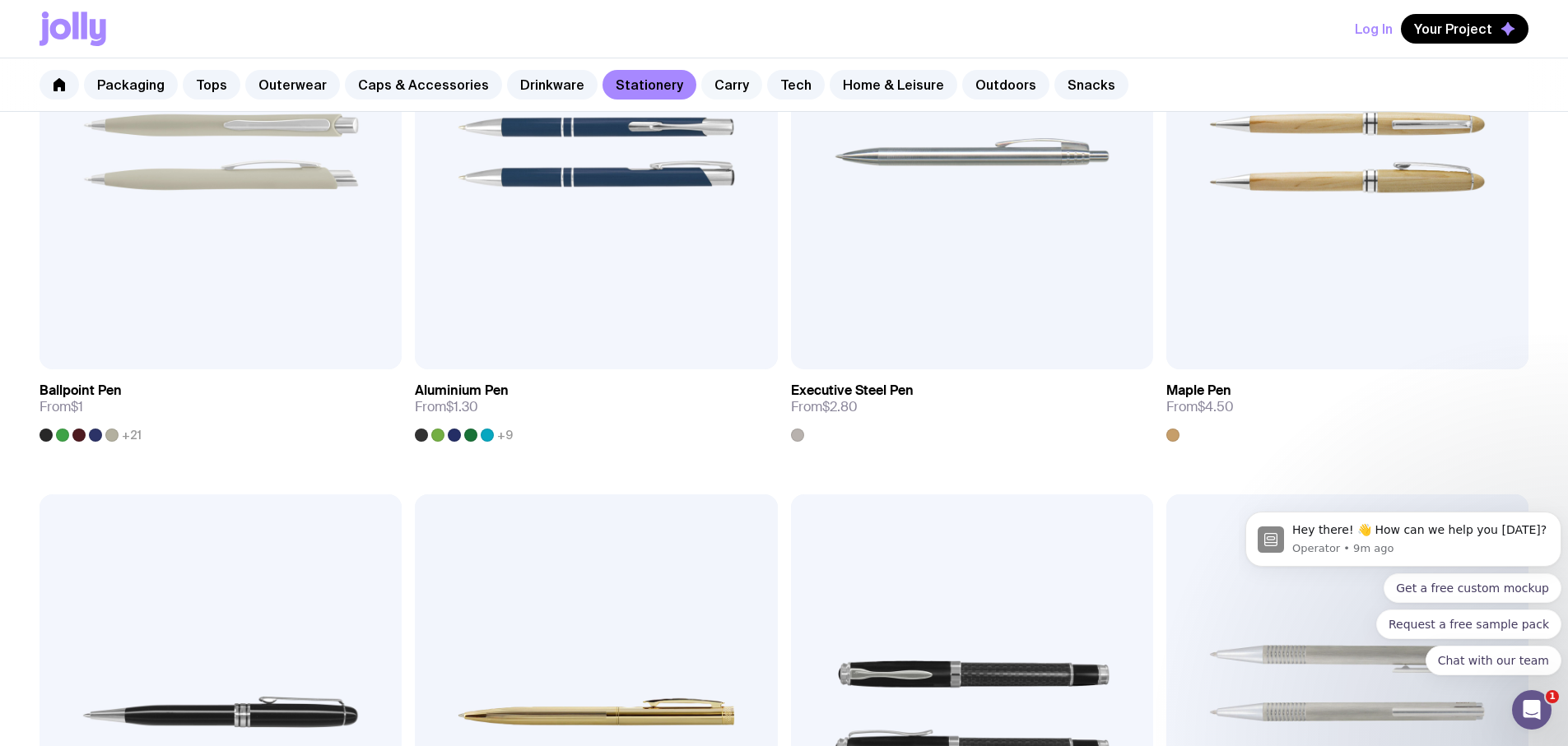
click at [705, 86] on link "Carry" at bounding box center [731, 85] width 61 height 30
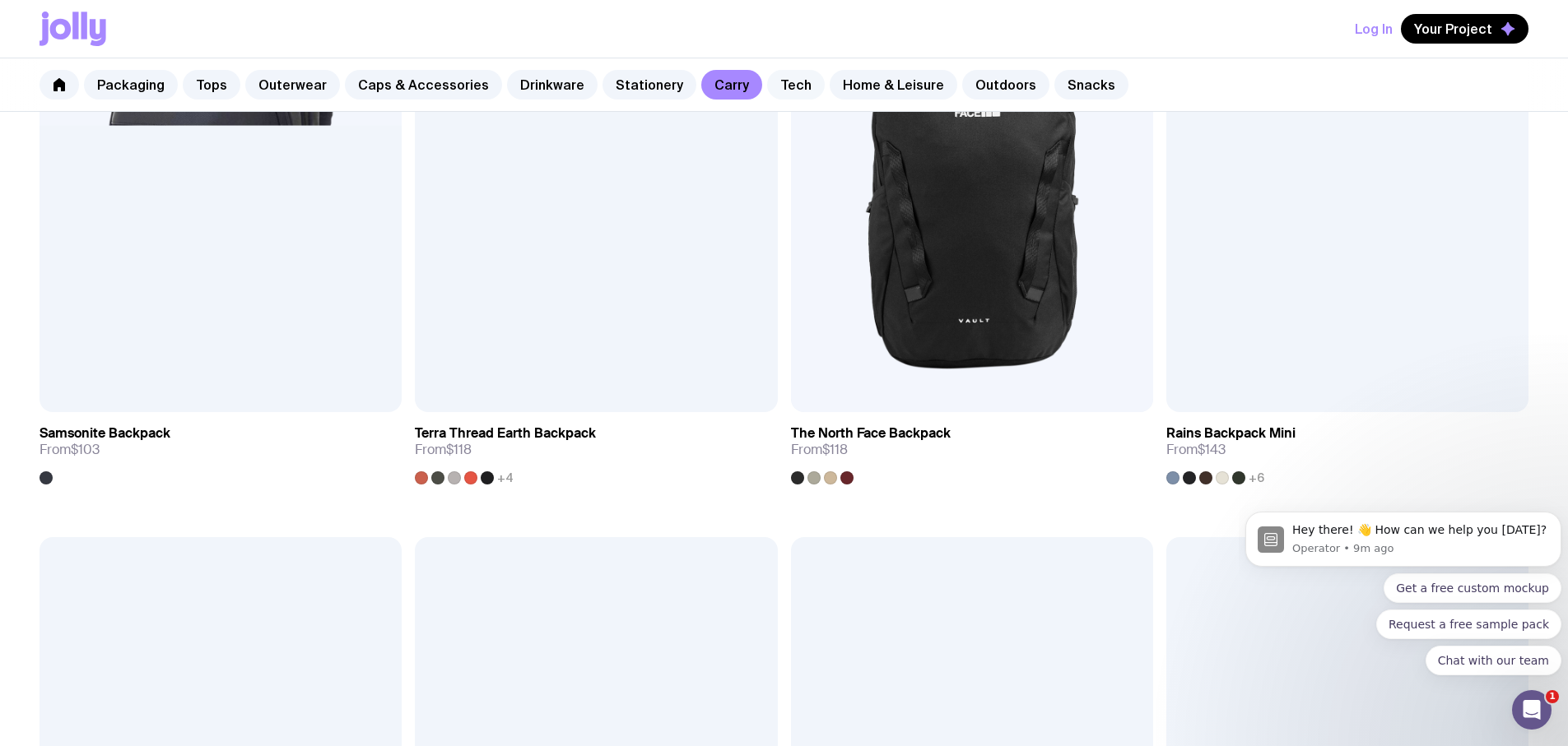
scroll to position [2038, 0]
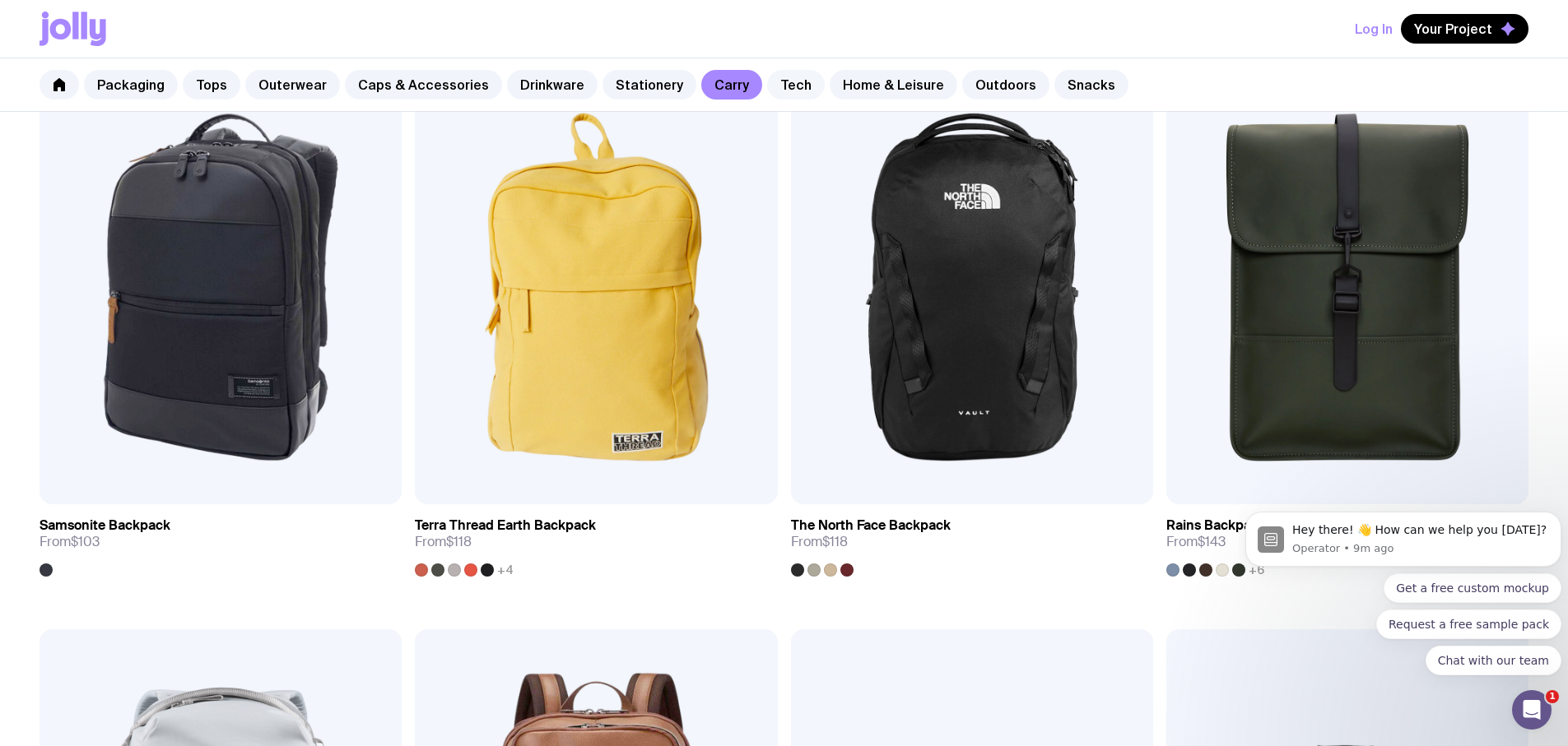
click at [767, 90] on link "Tech" at bounding box center [795, 85] width 57 height 30
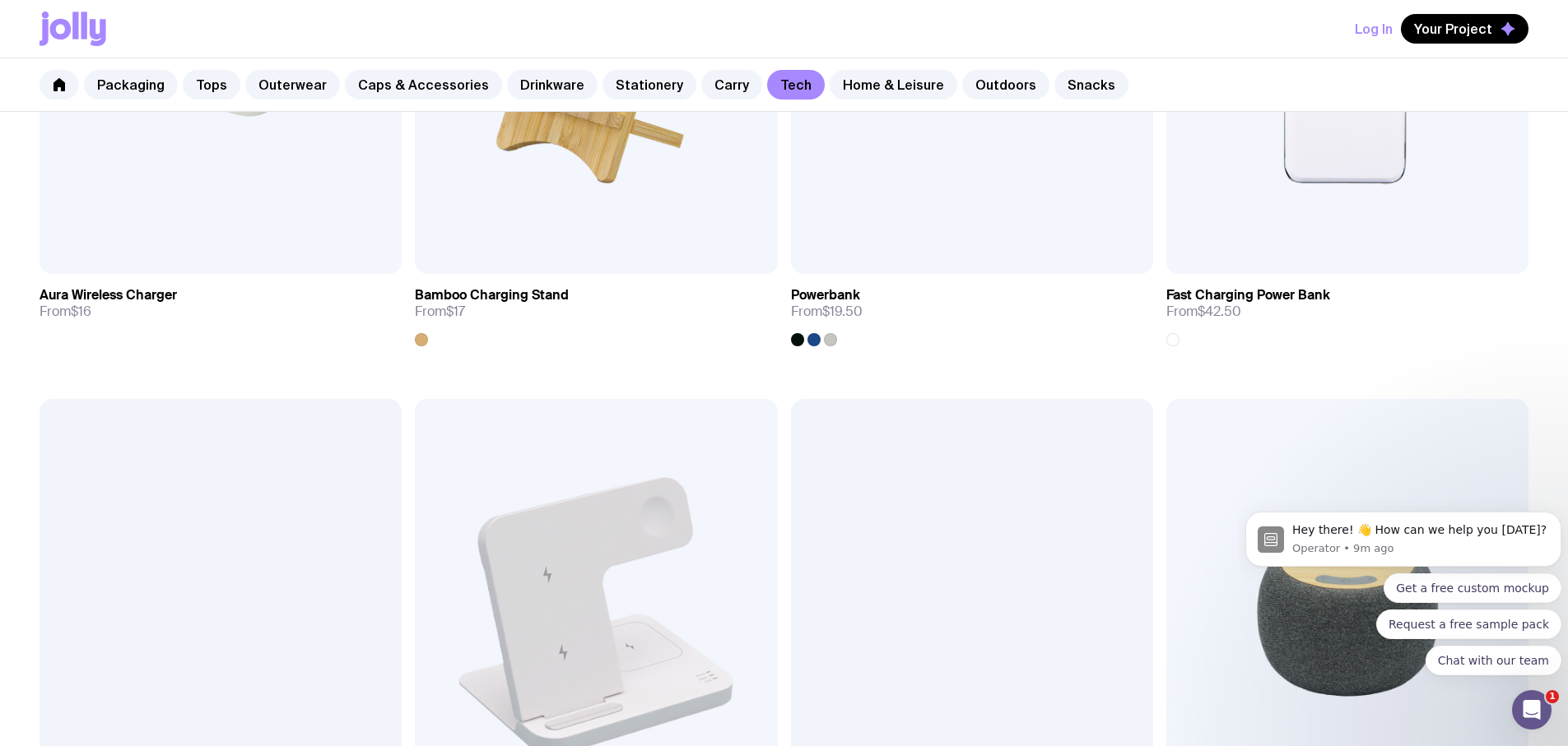
scroll to position [1152, 0]
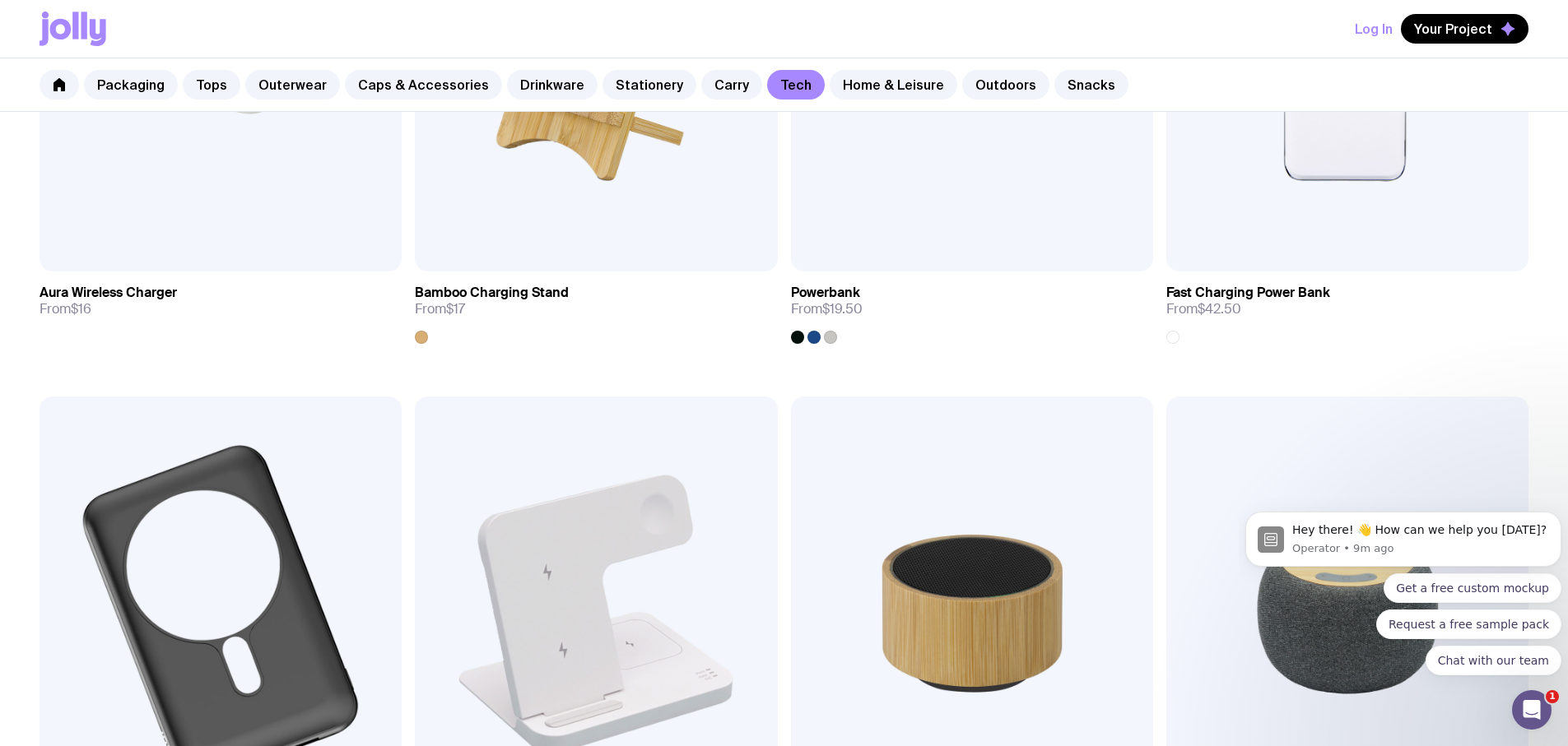
drag, startPoint x: 1400, startPoint y: 367, endPoint x: 1367, endPoint y: 281, distance: 92.1
drag, startPoint x: 1367, startPoint y: 281, endPoint x: 1203, endPoint y: 74, distance: 264.1
click at [1202, 72] on div "Packaging Tops Outerwear Caps & Accessories Drinkware Stationery Carry Tech Hom…" at bounding box center [784, 85] width 1568 height 53
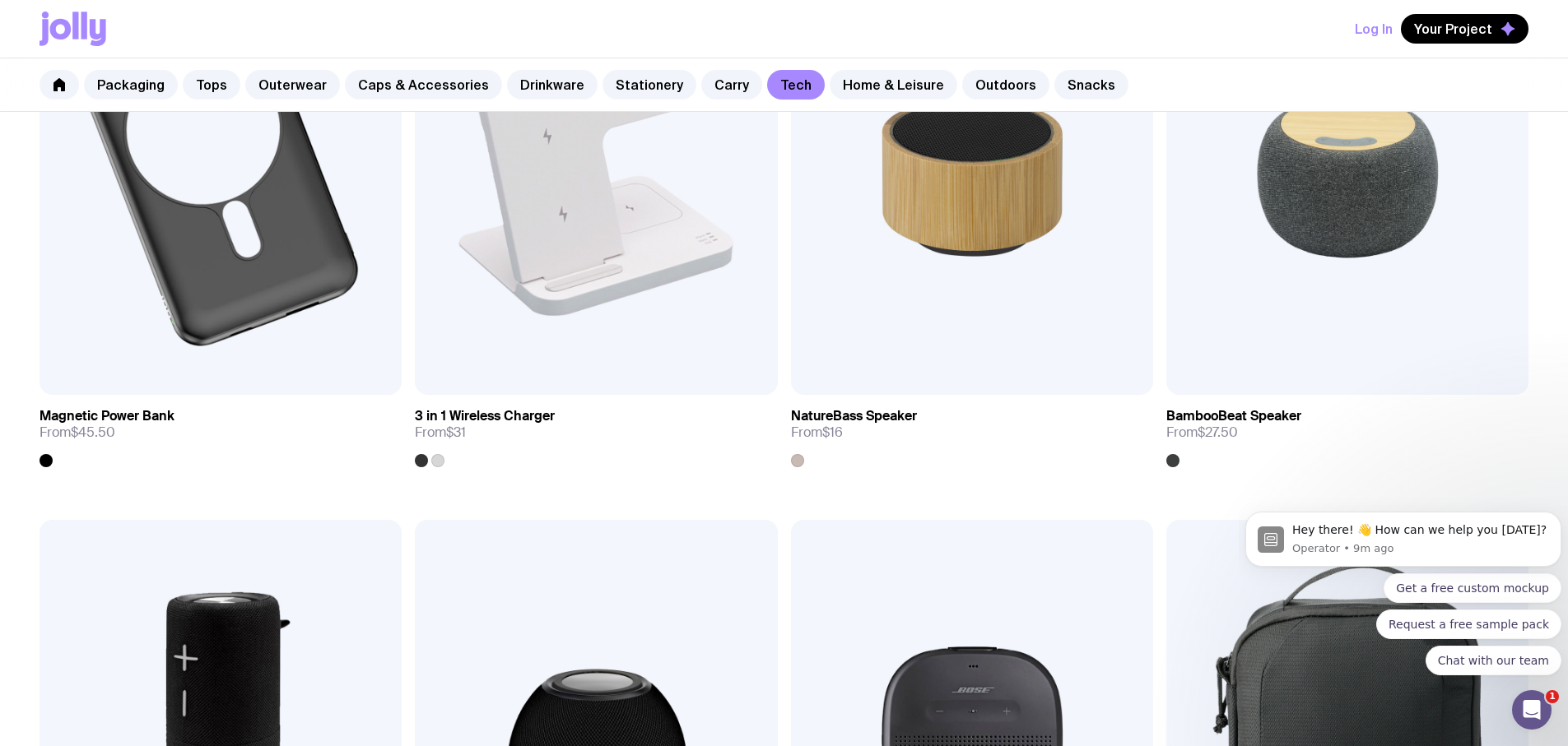
scroll to position [1811, 0]
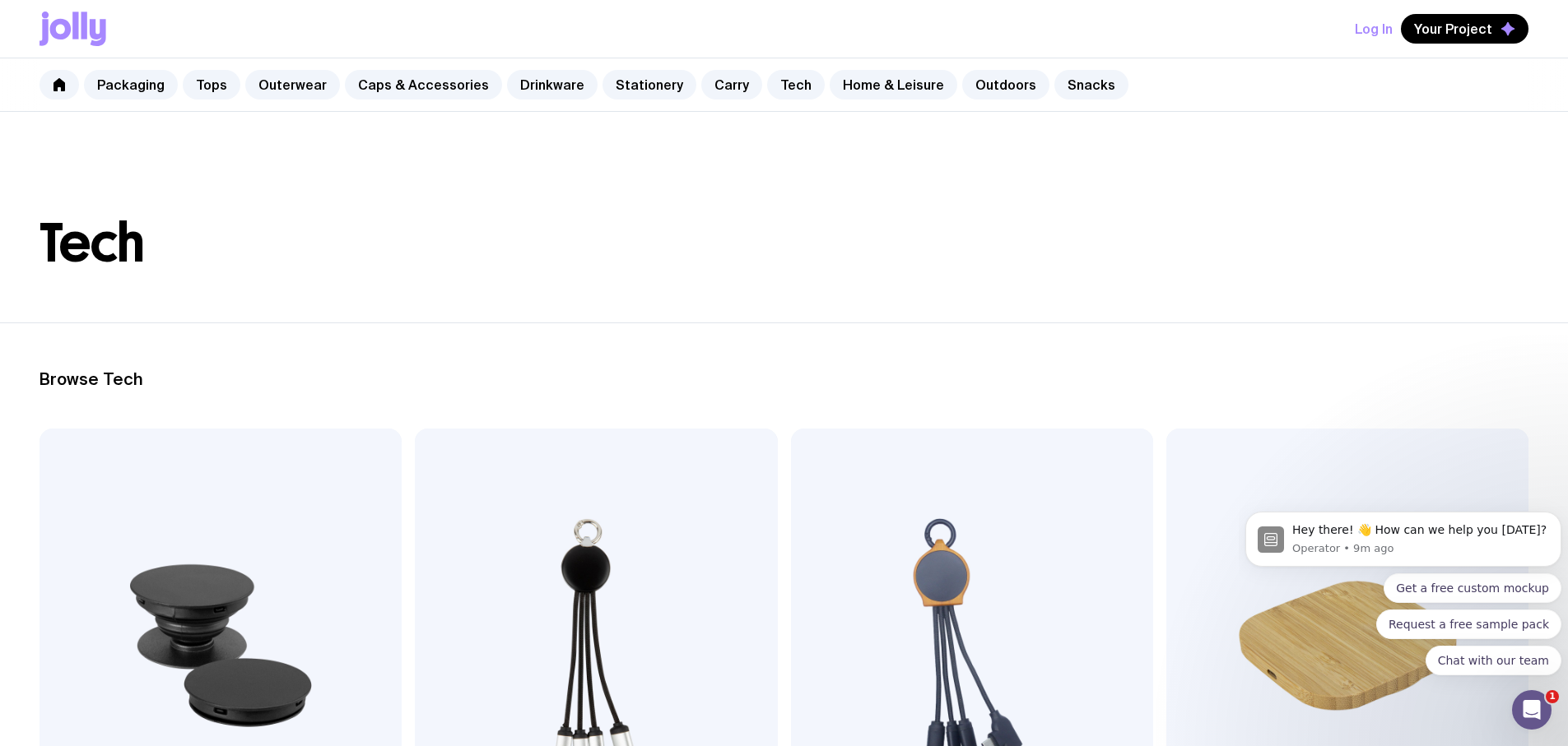
click at [51, 609] on img at bounding box center [220, 646] width 362 height 434
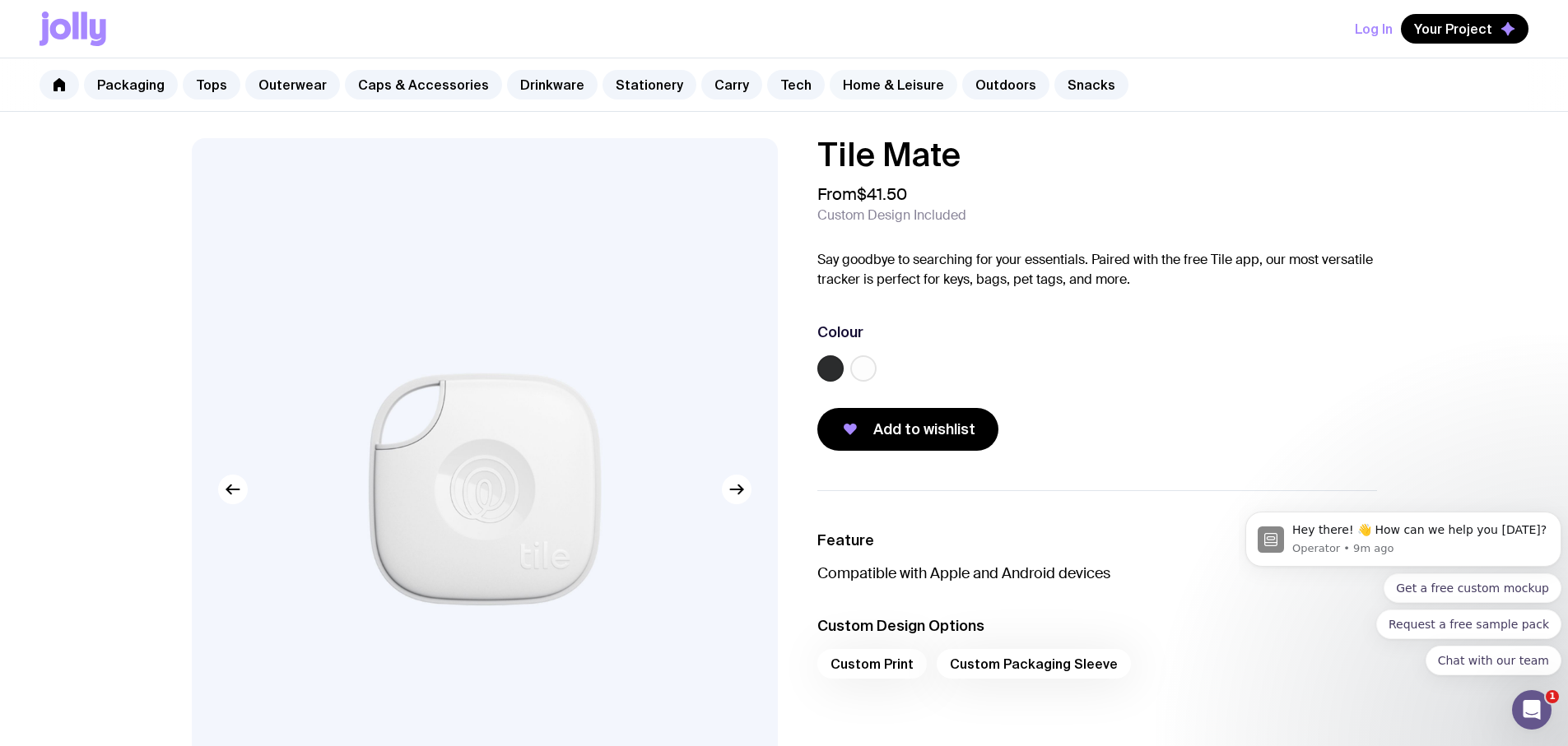
click at [881, 85] on link "Home & Leisure" at bounding box center [893, 85] width 127 height 30
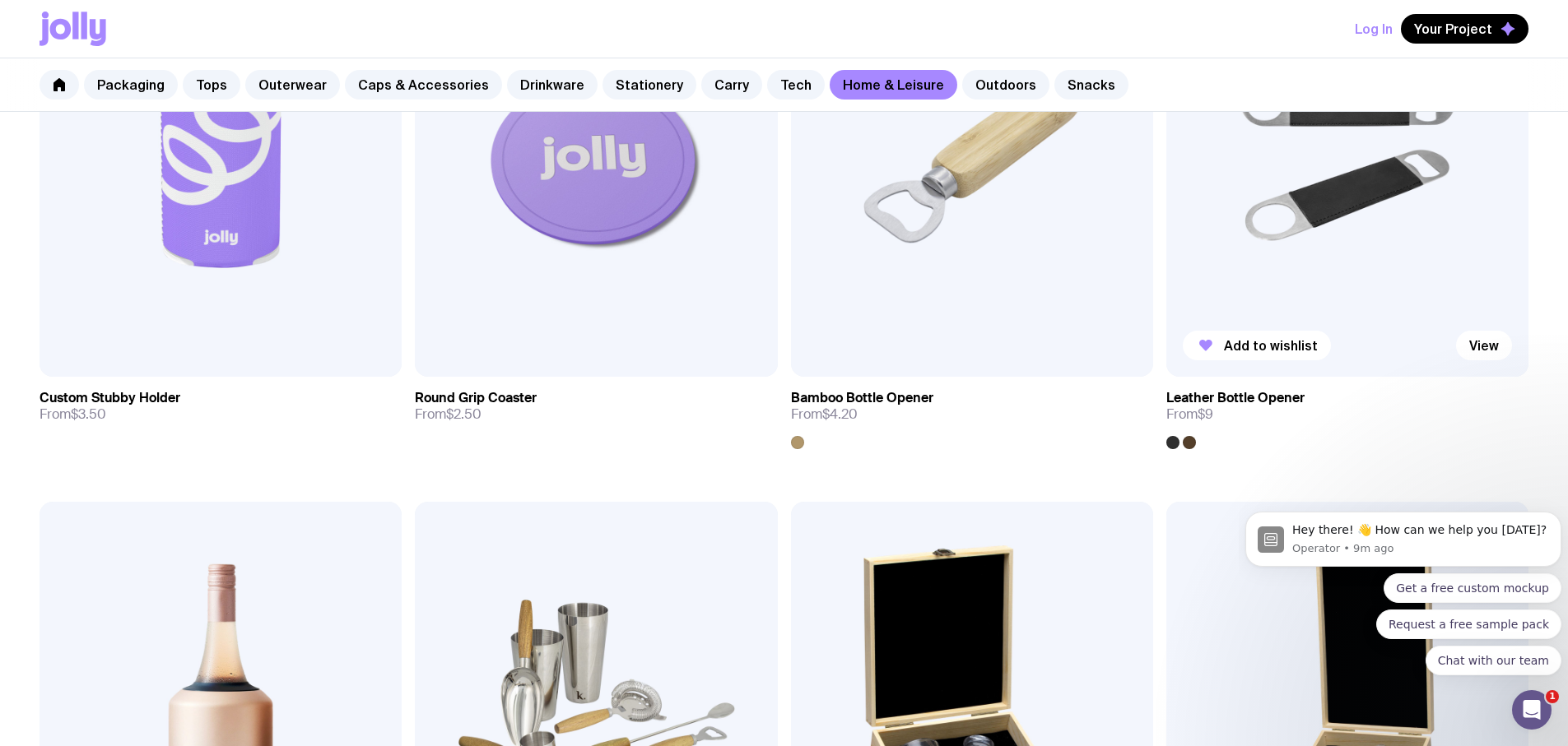
scroll to position [329, 0]
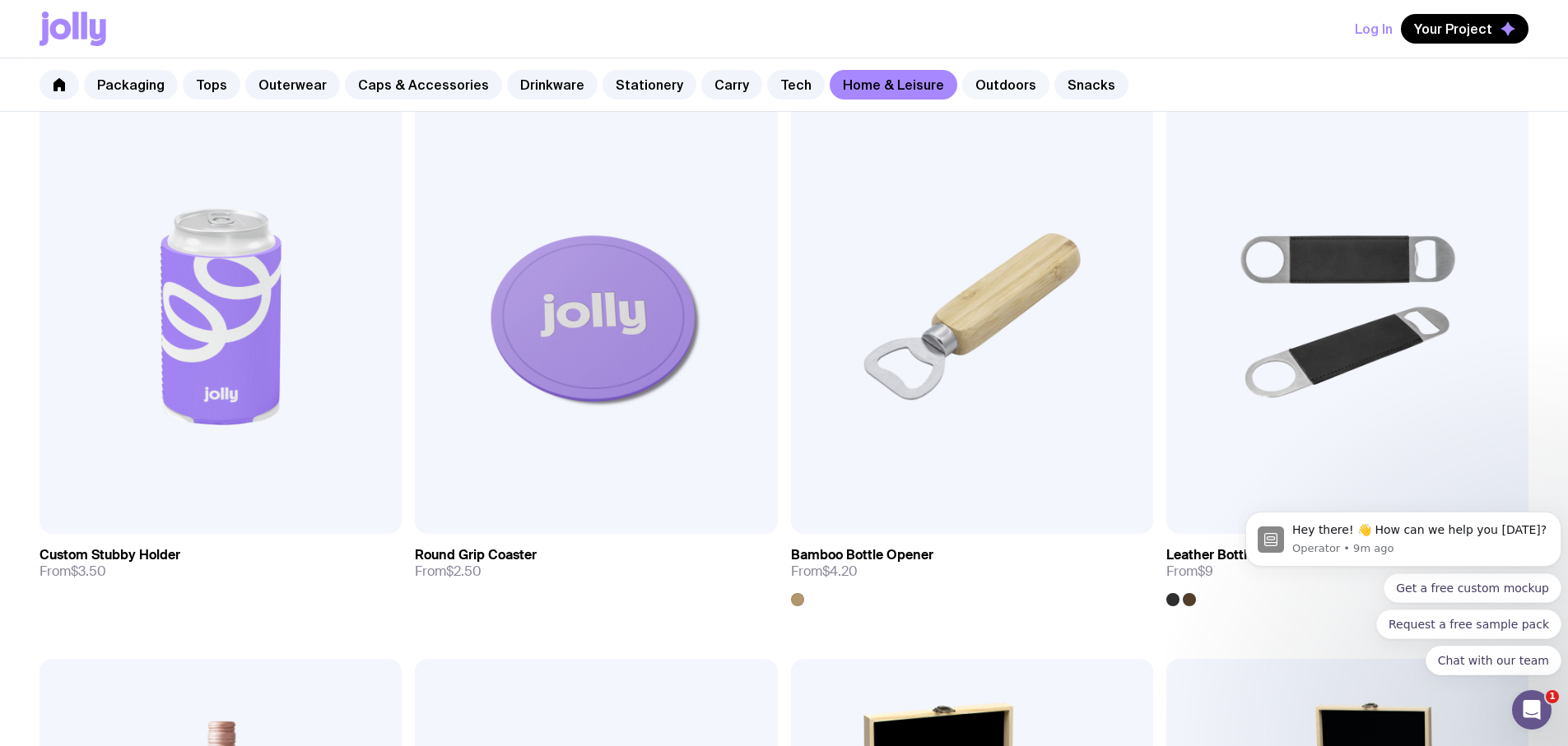
click at [979, 74] on link "Outdoors" at bounding box center [1006, 85] width 87 height 30
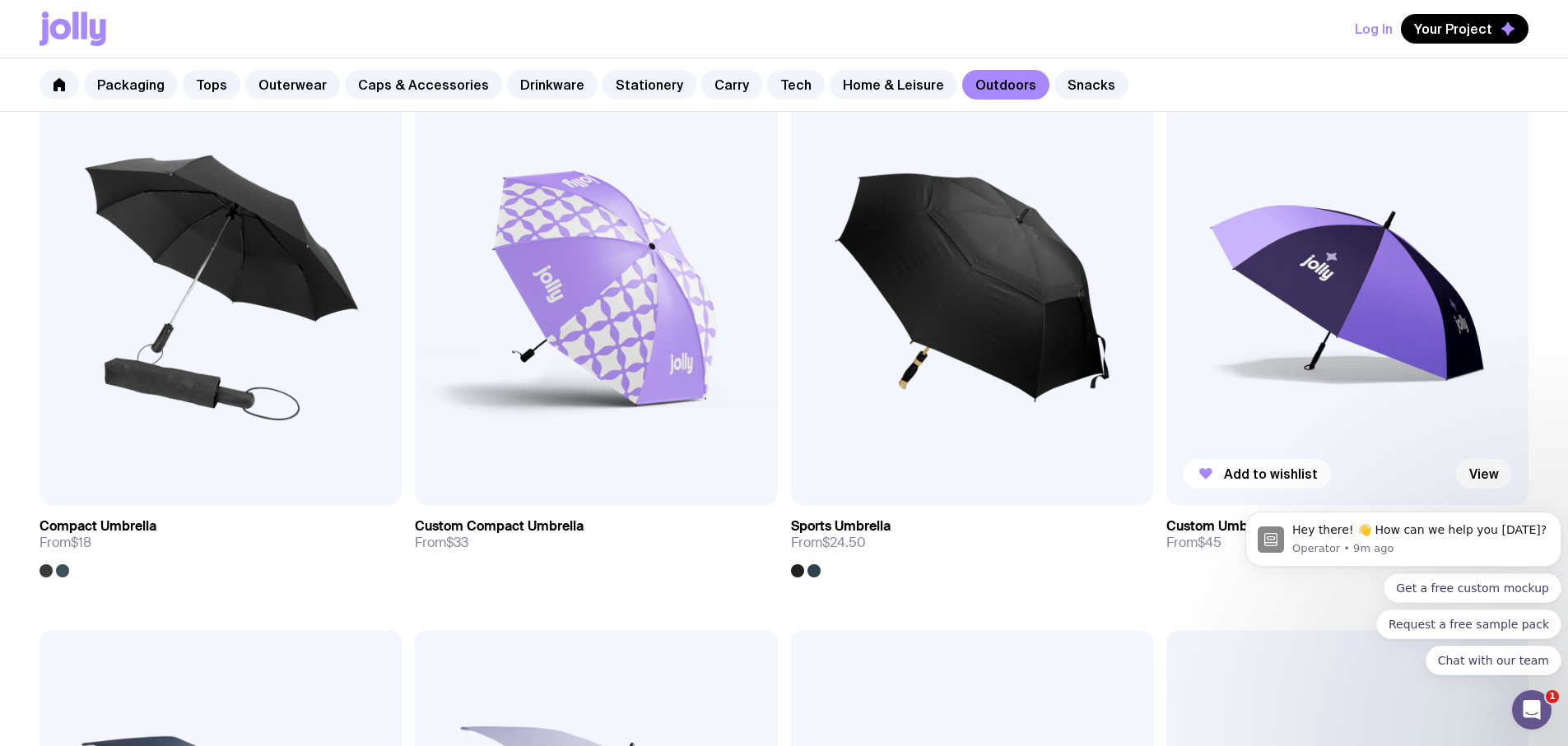
scroll to position [329, 0]
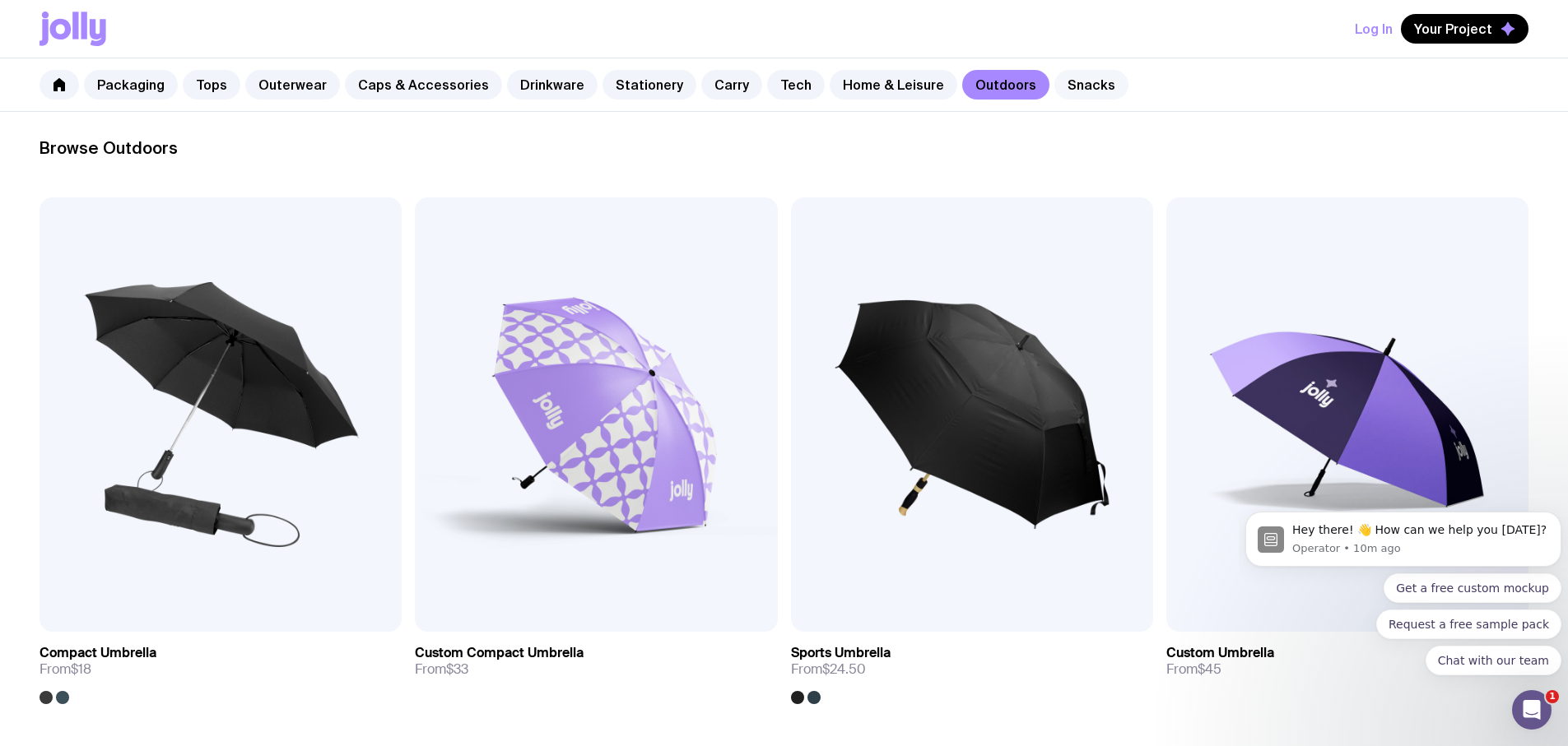
scroll to position [0, 0]
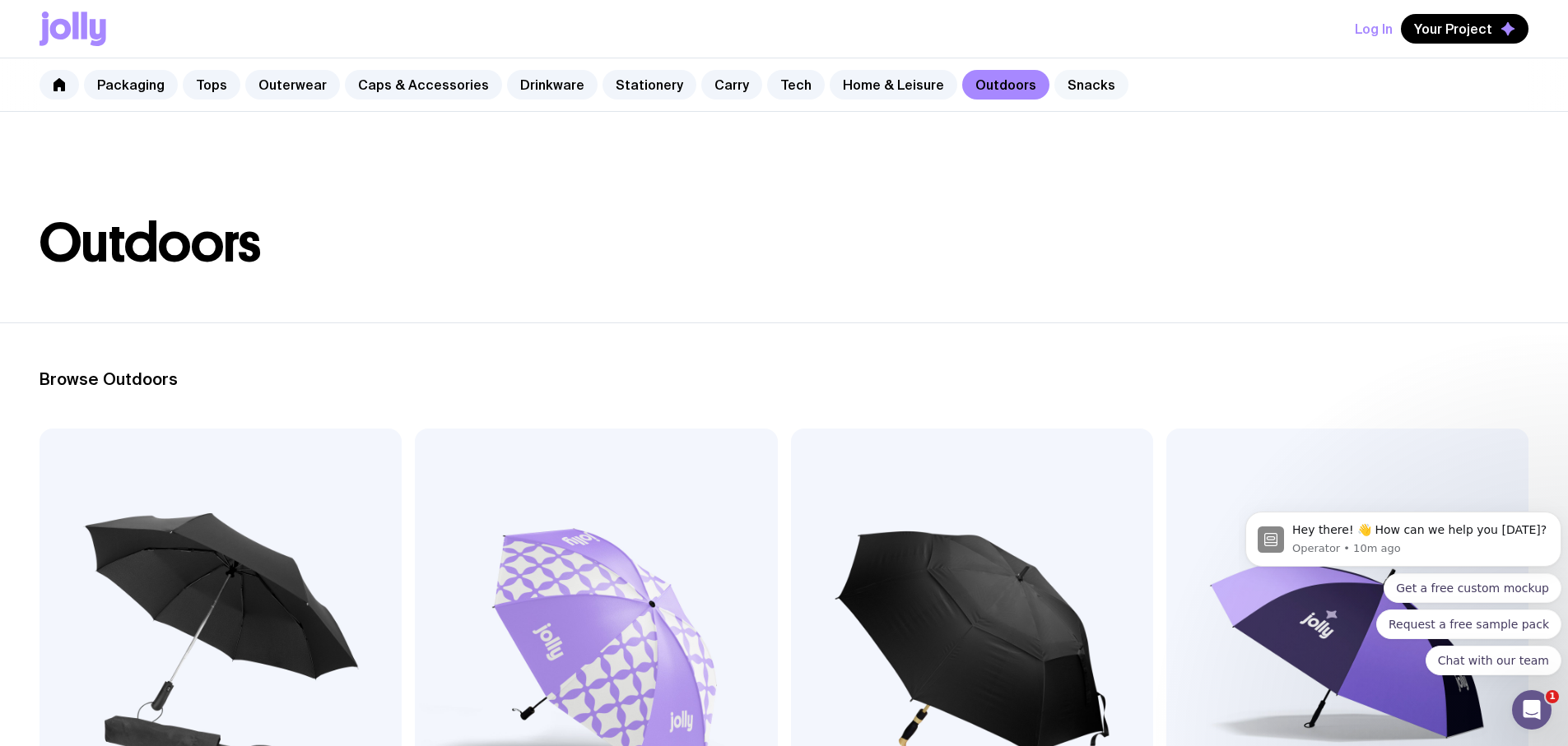
click at [1060, 86] on link "Snacks" at bounding box center [1091, 85] width 74 height 30
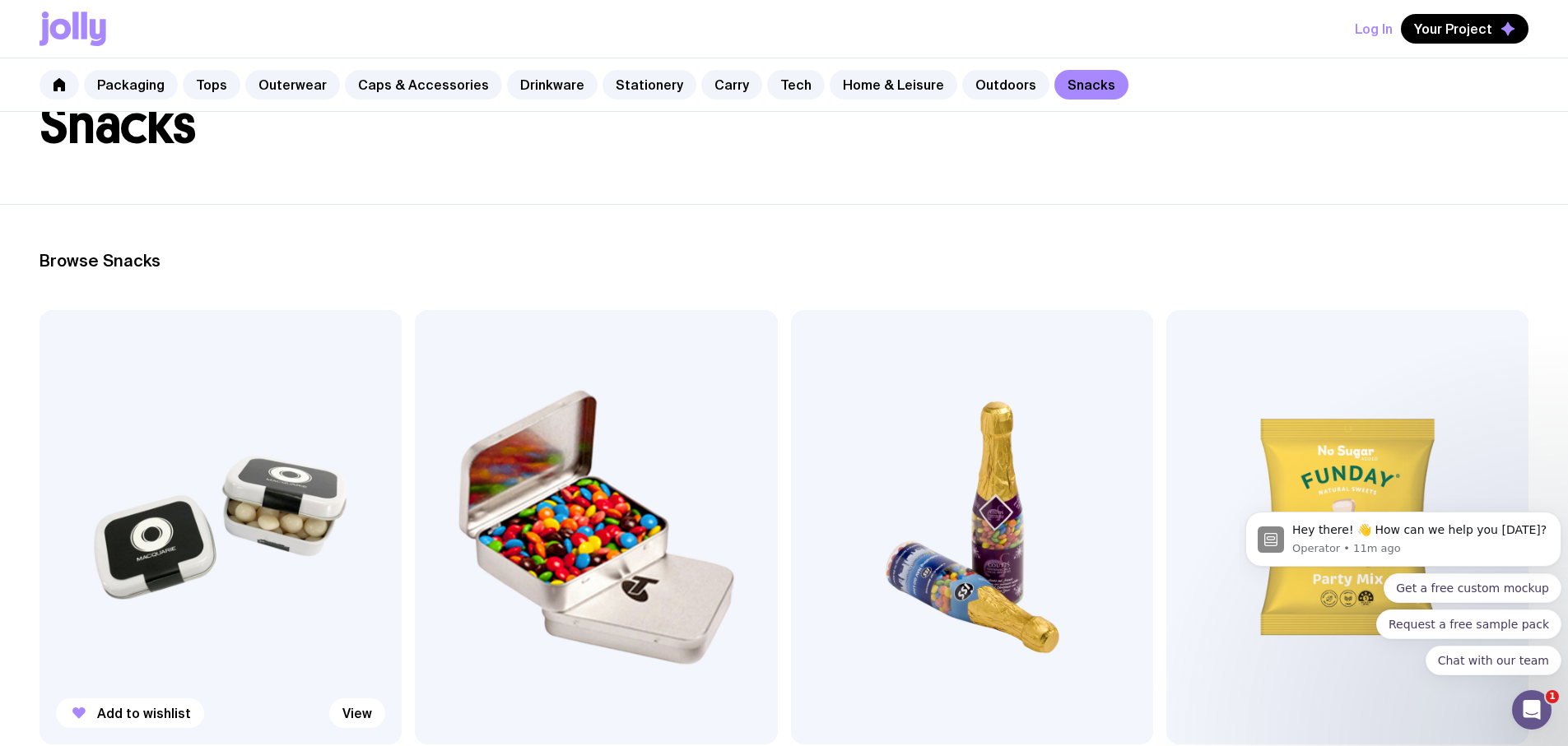
scroll to position [247, 0]
